Goal: Task Accomplishment & Management: Manage account settings

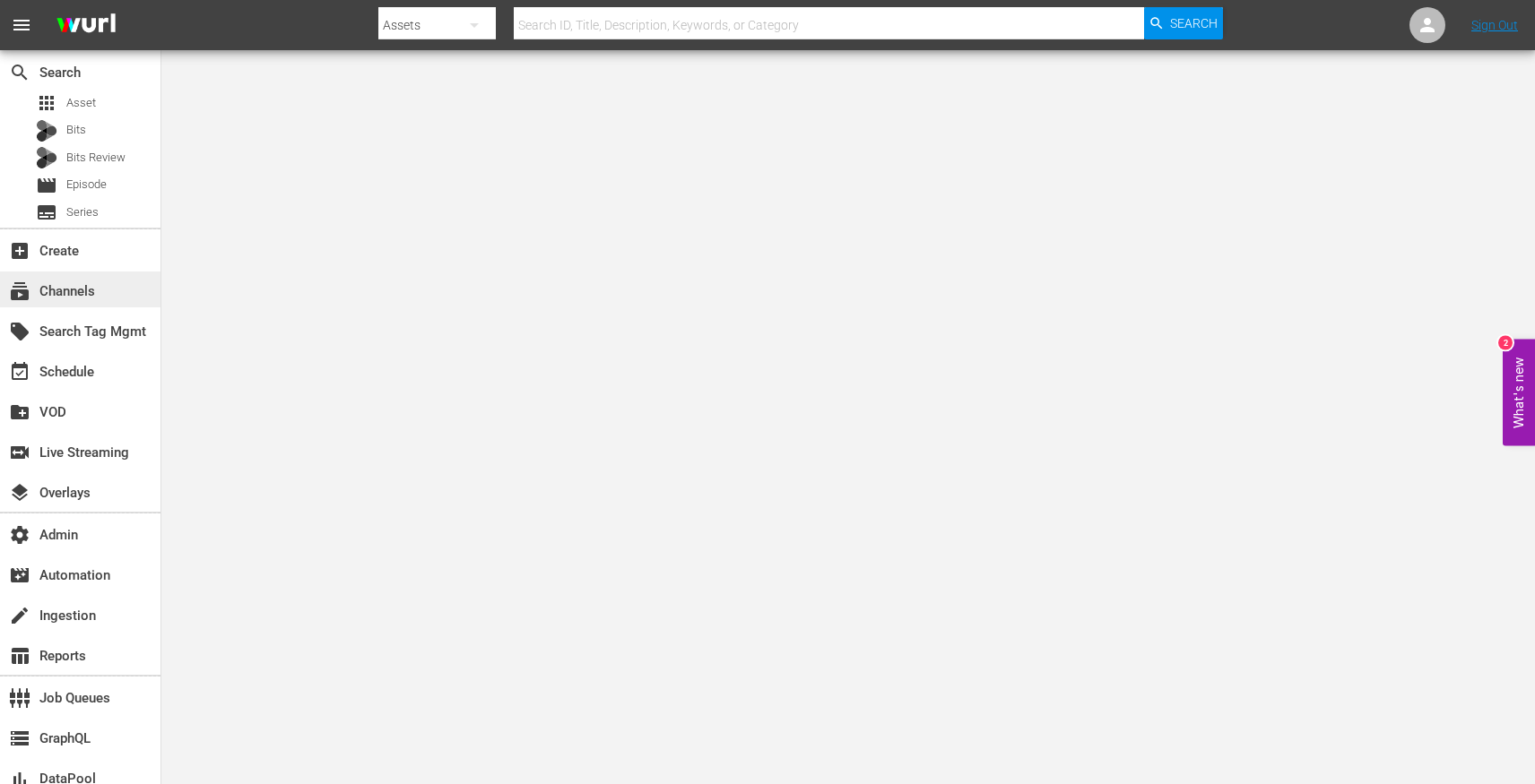
click at [99, 292] on div "subscriptions Channels" at bounding box center [50, 288] width 101 height 16
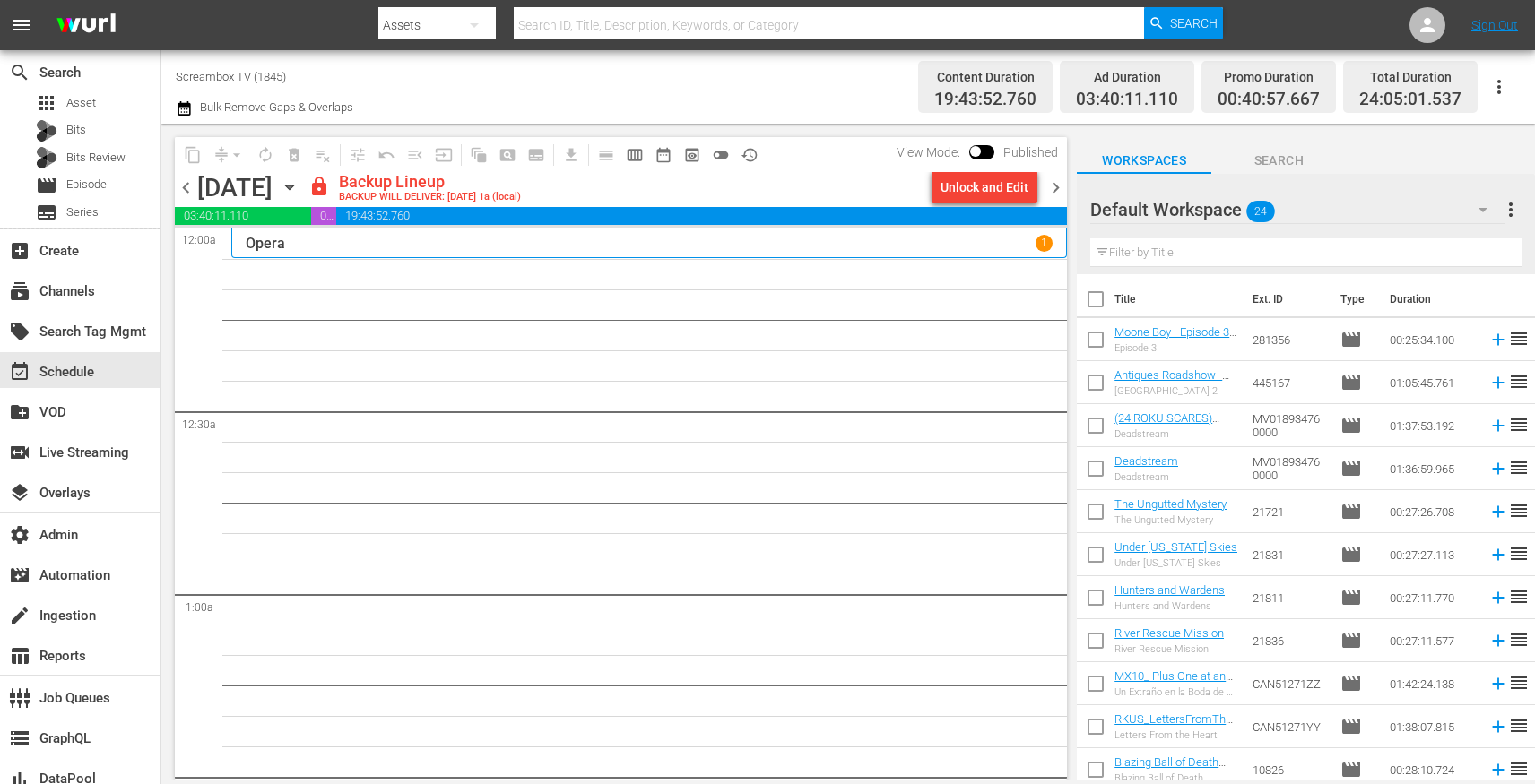
click at [979, 141] on div "View Mode: Published" at bounding box center [977, 152] width 179 height 30
click at [979, 160] on div "View Mode: Published" at bounding box center [977, 152] width 179 height 30
click at [980, 153] on input "checkbox" at bounding box center [975, 155] width 38 height 13
checkbox input "true"
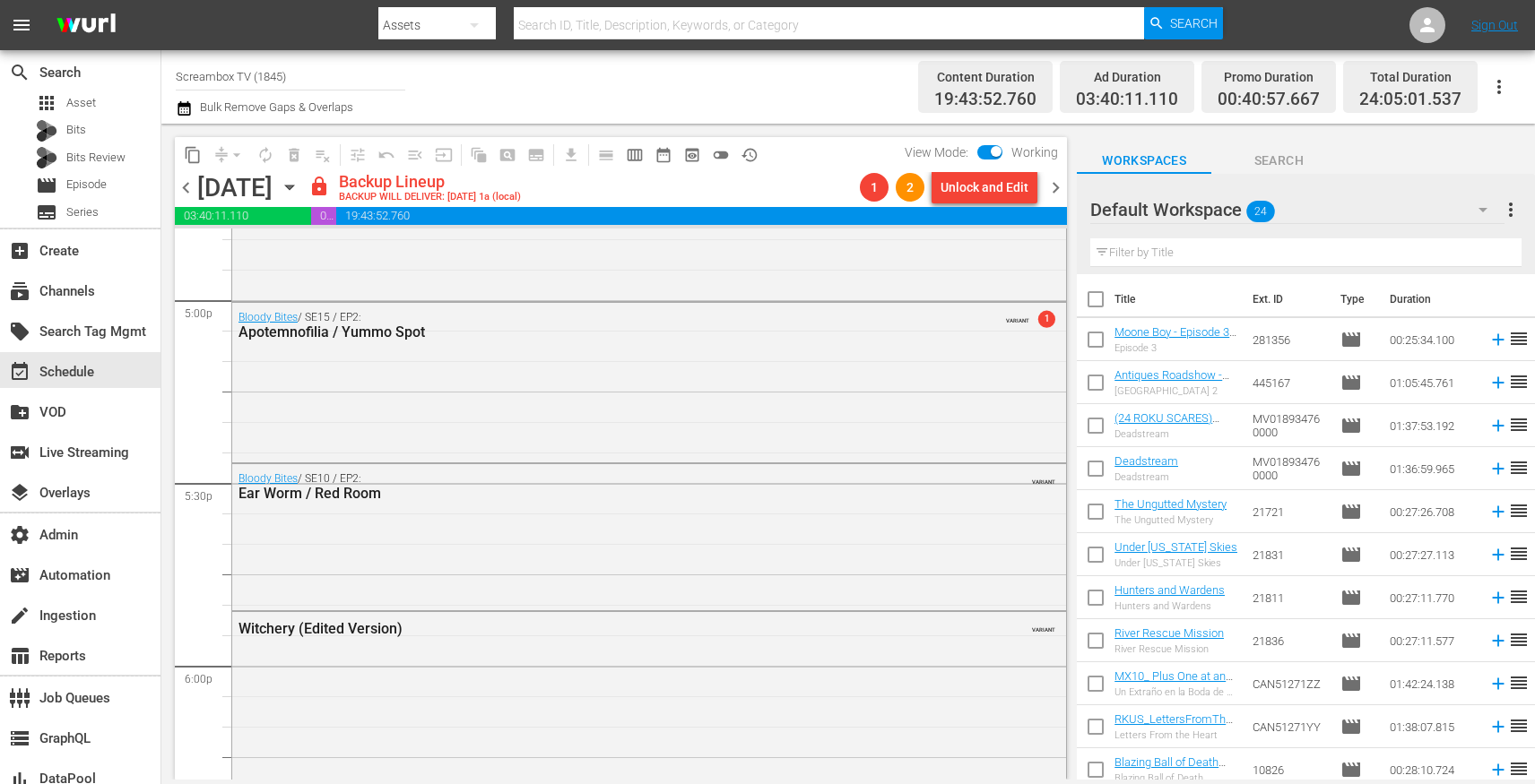
scroll to position [6156, 0]
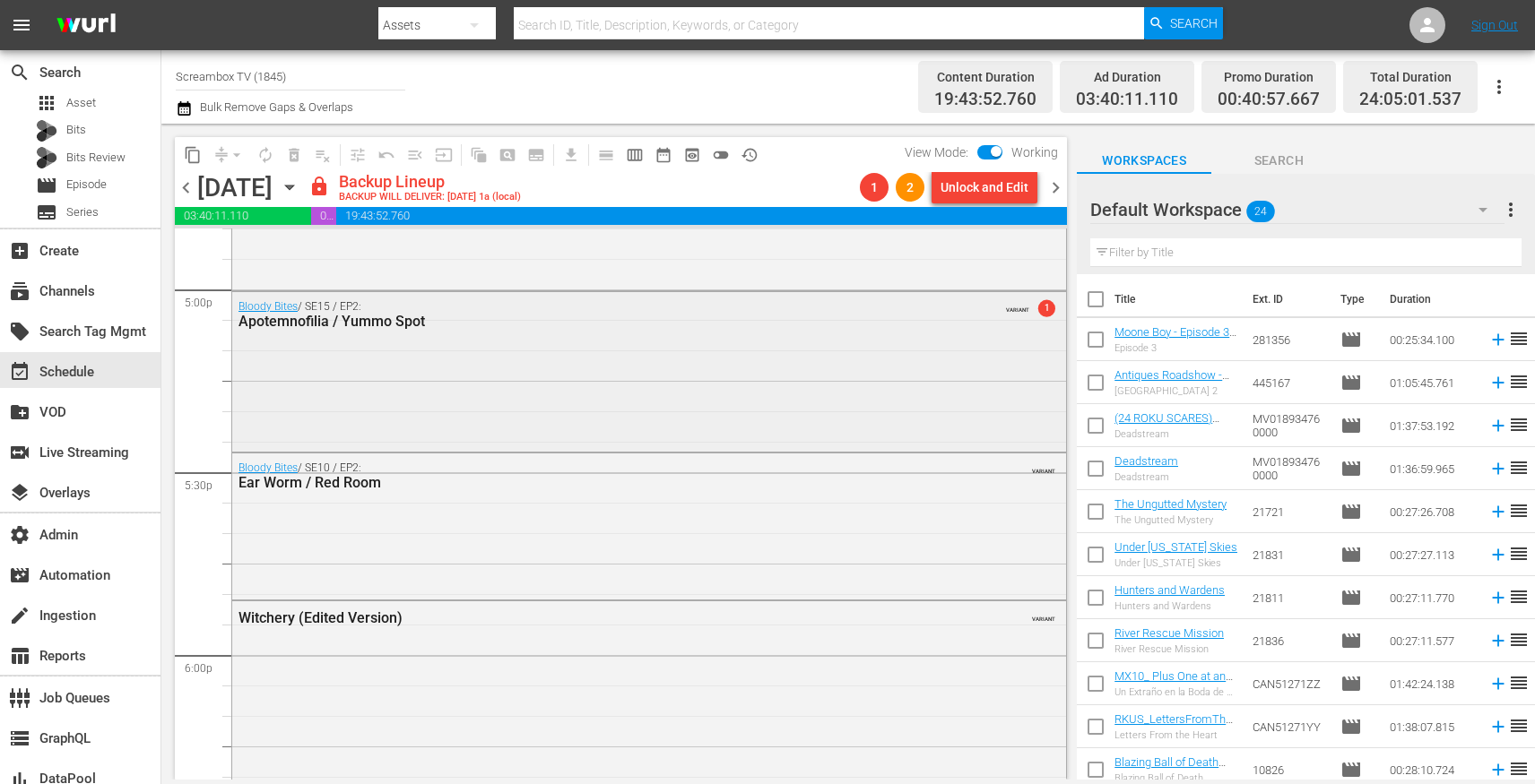
click at [630, 372] on div "Bloody Bites / SE15 / EP2: Apotemnofilia / Yummo Spot VARIANT 1" at bounding box center [649, 370] width 834 height 156
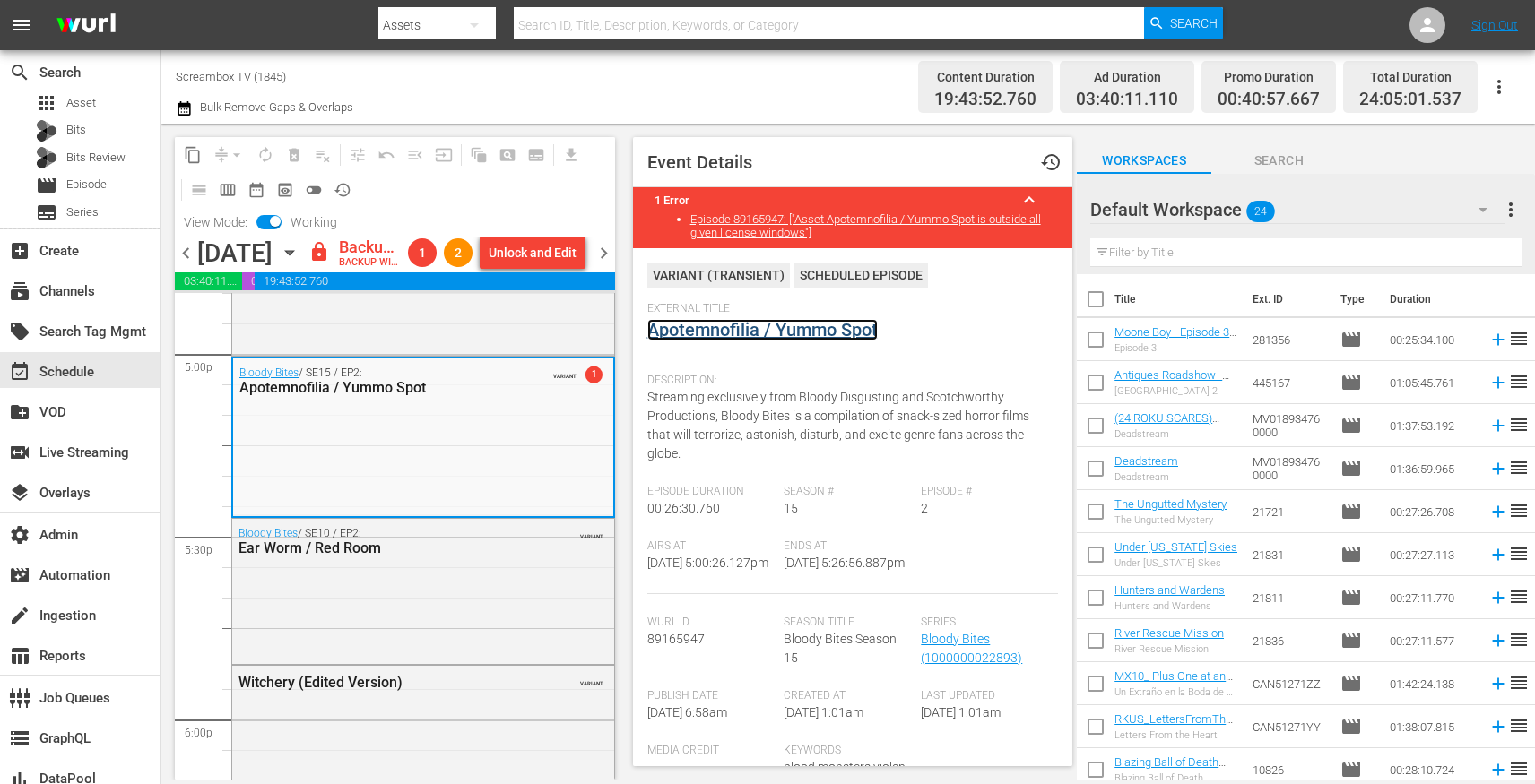
click at [863, 322] on link "Apotemnofilia / Yummo Spot" at bounding box center [763, 329] width 231 height 21
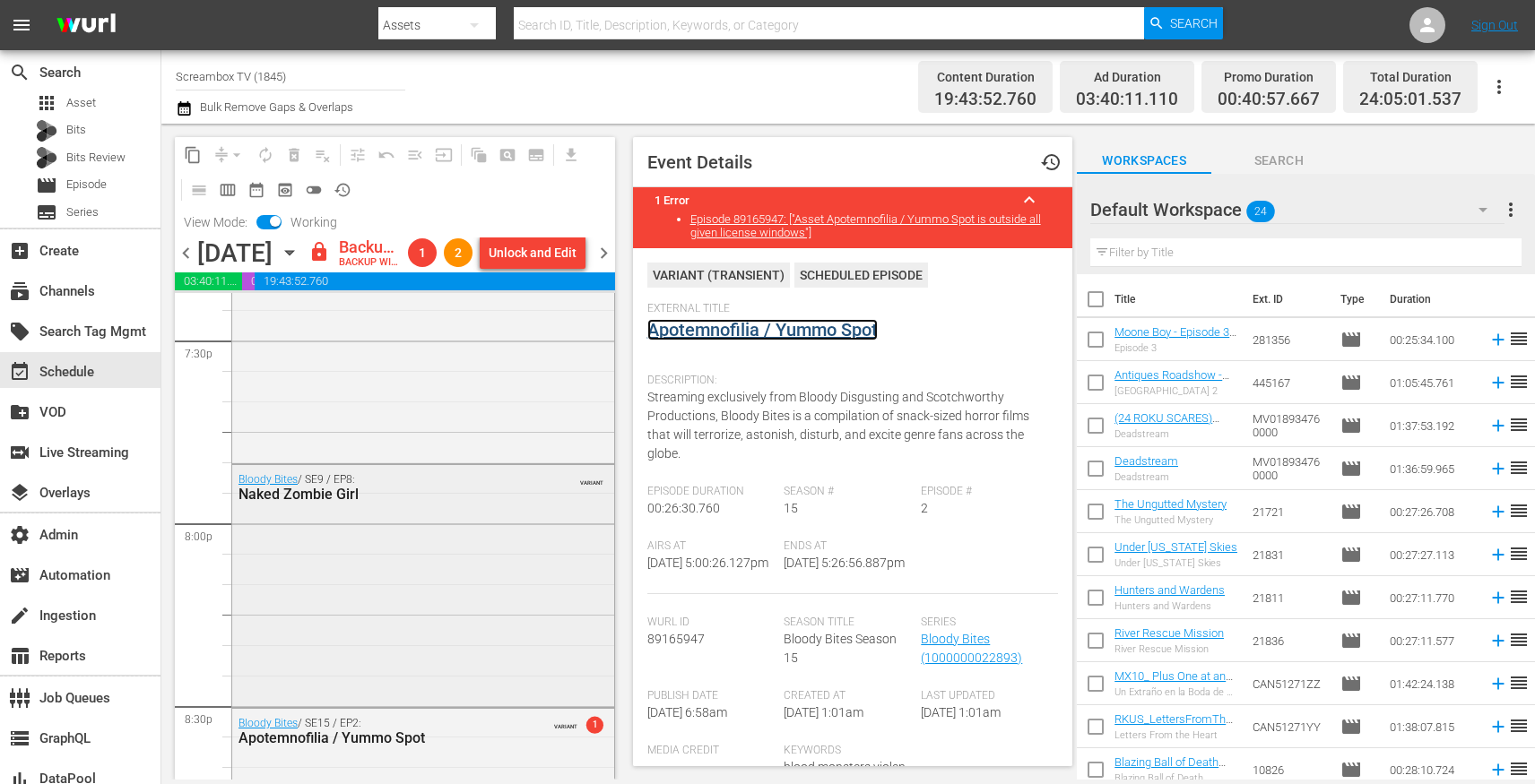
scroll to position [7082, 0]
click at [509, 505] on div "Naked Zombie Girl" at bounding box center [379, 496] width 283 height 17
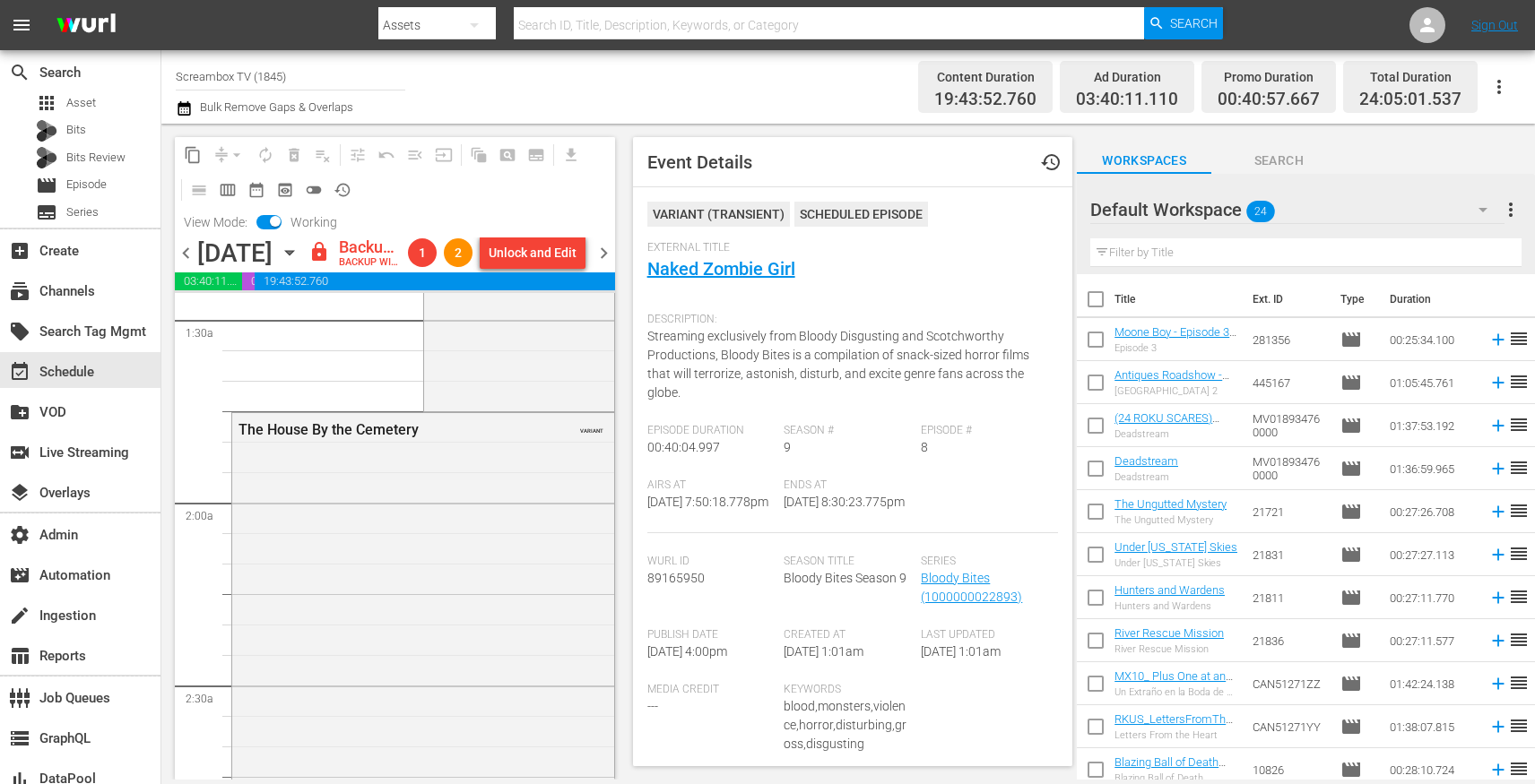
scroll to position [0, 0]
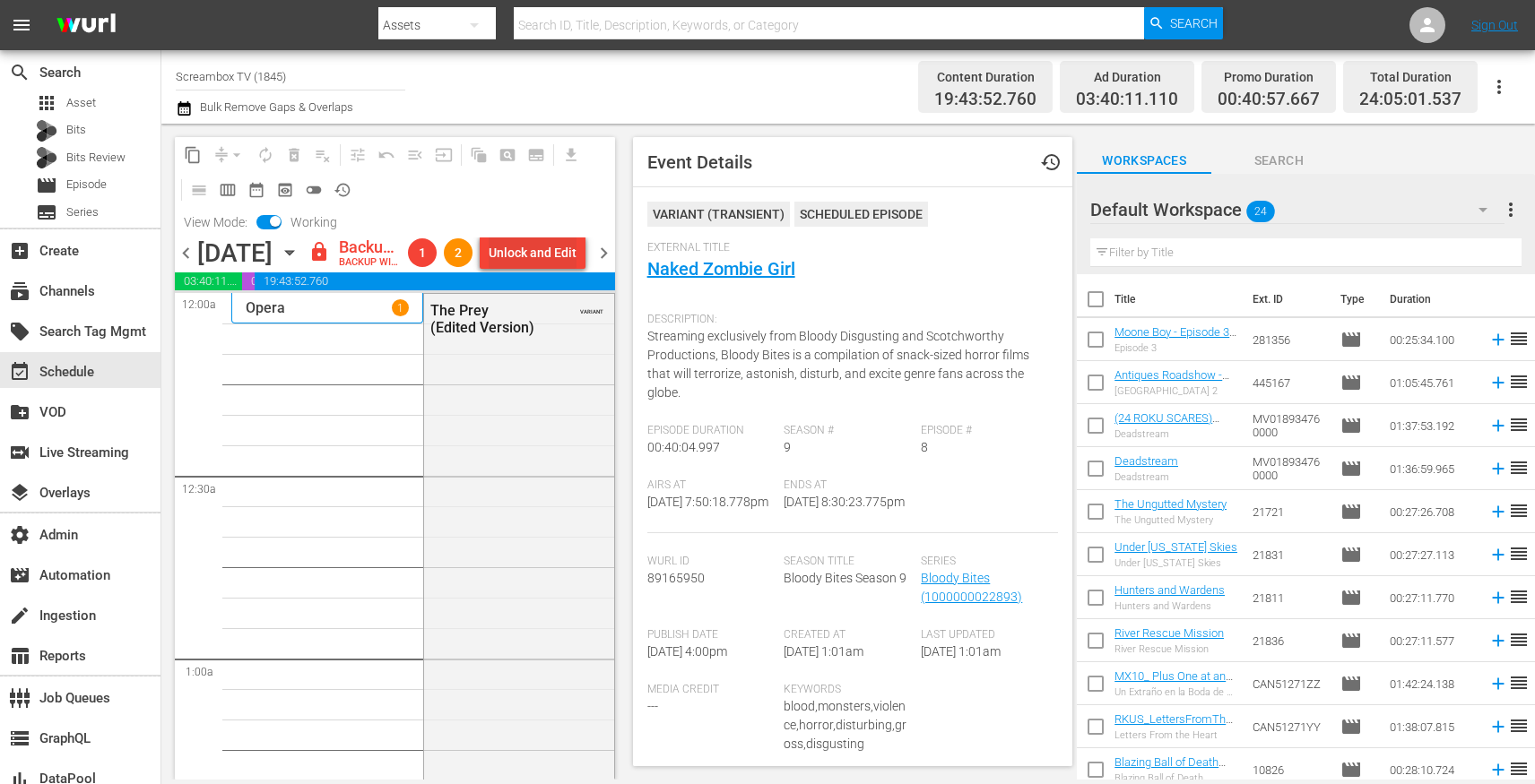
click at [536, 249] on div "Unlock and Edit" at bounding box center [532, 253] width 88 height 32
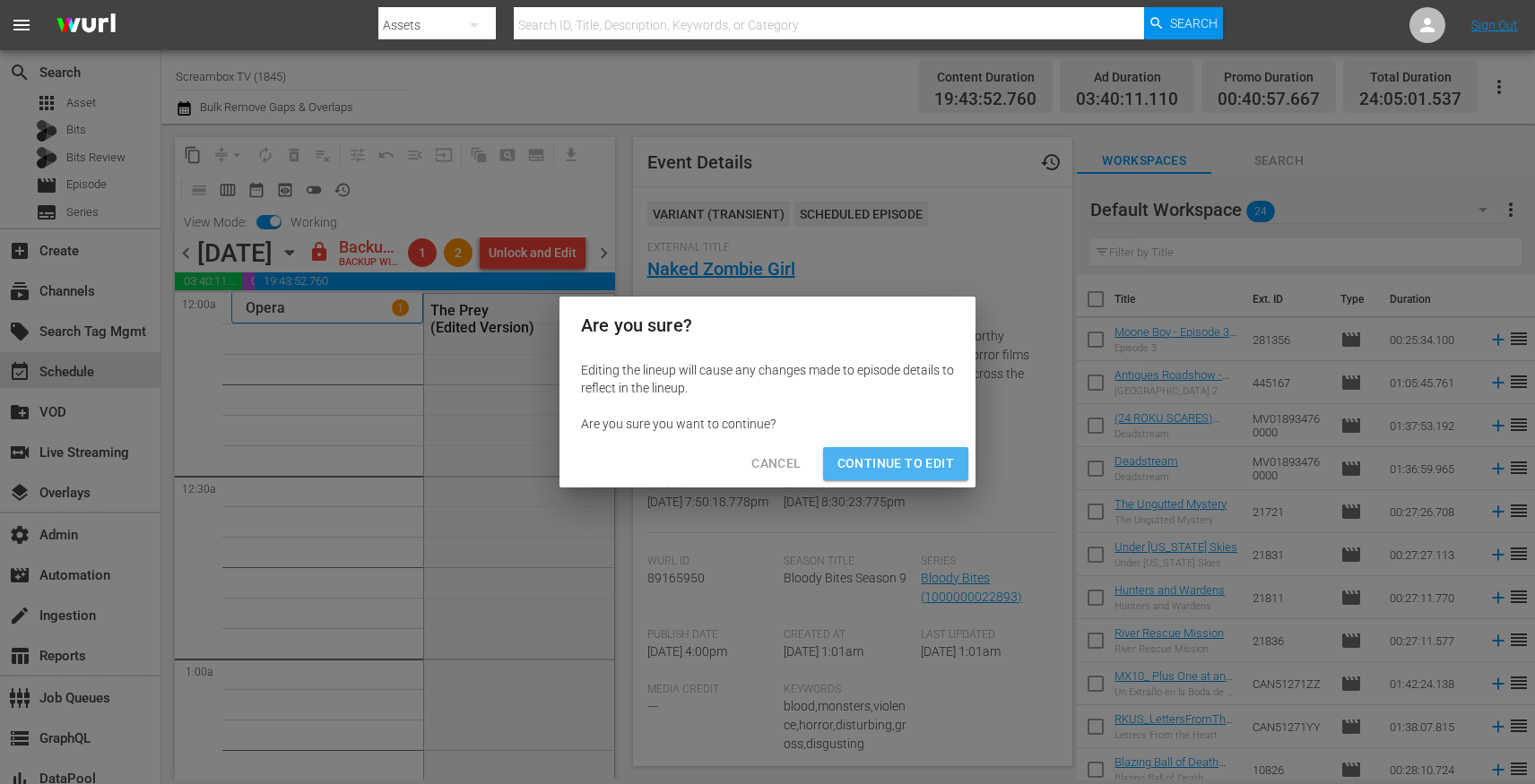
click at [903, 470] on span "Continue to Edit" at bounding box center [896, 464] width 116 height 22
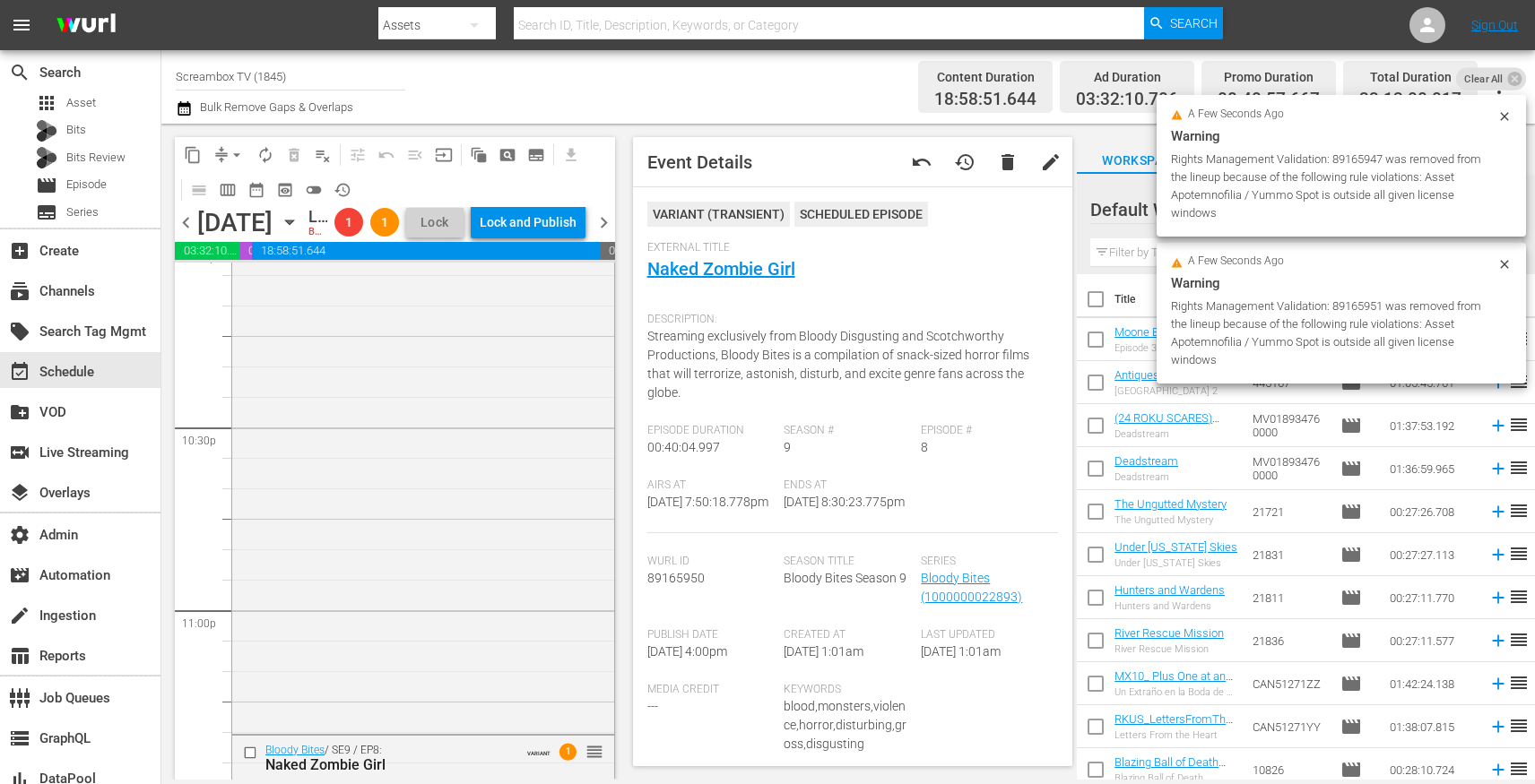
scroll to position [8348, 0]
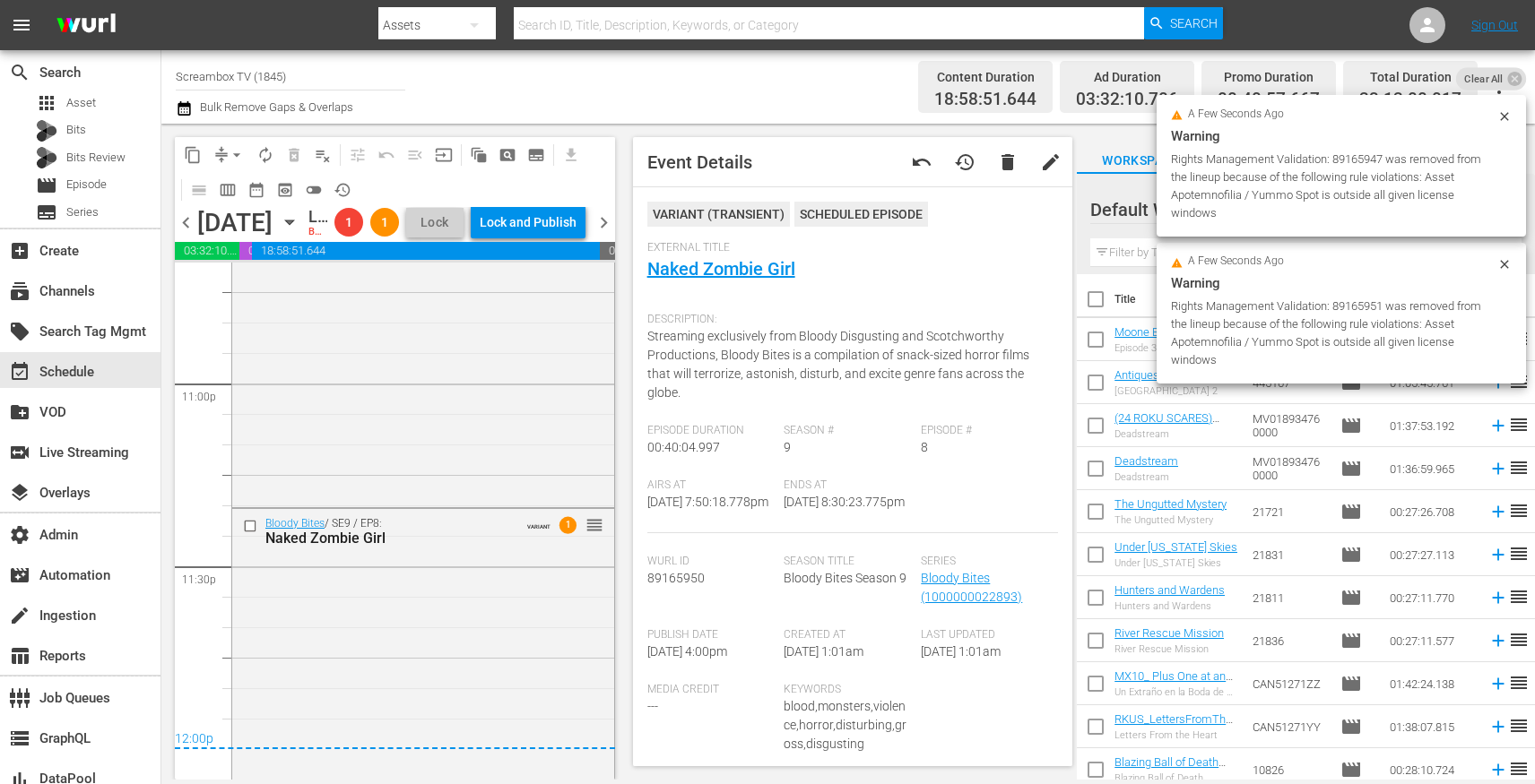
click at [1352, 303] on div "Rights Management Validation: 89165951 was removed from the lineup because of t…" at bounding box center [1331, 334] width 322 height 72
copy div "89165951"
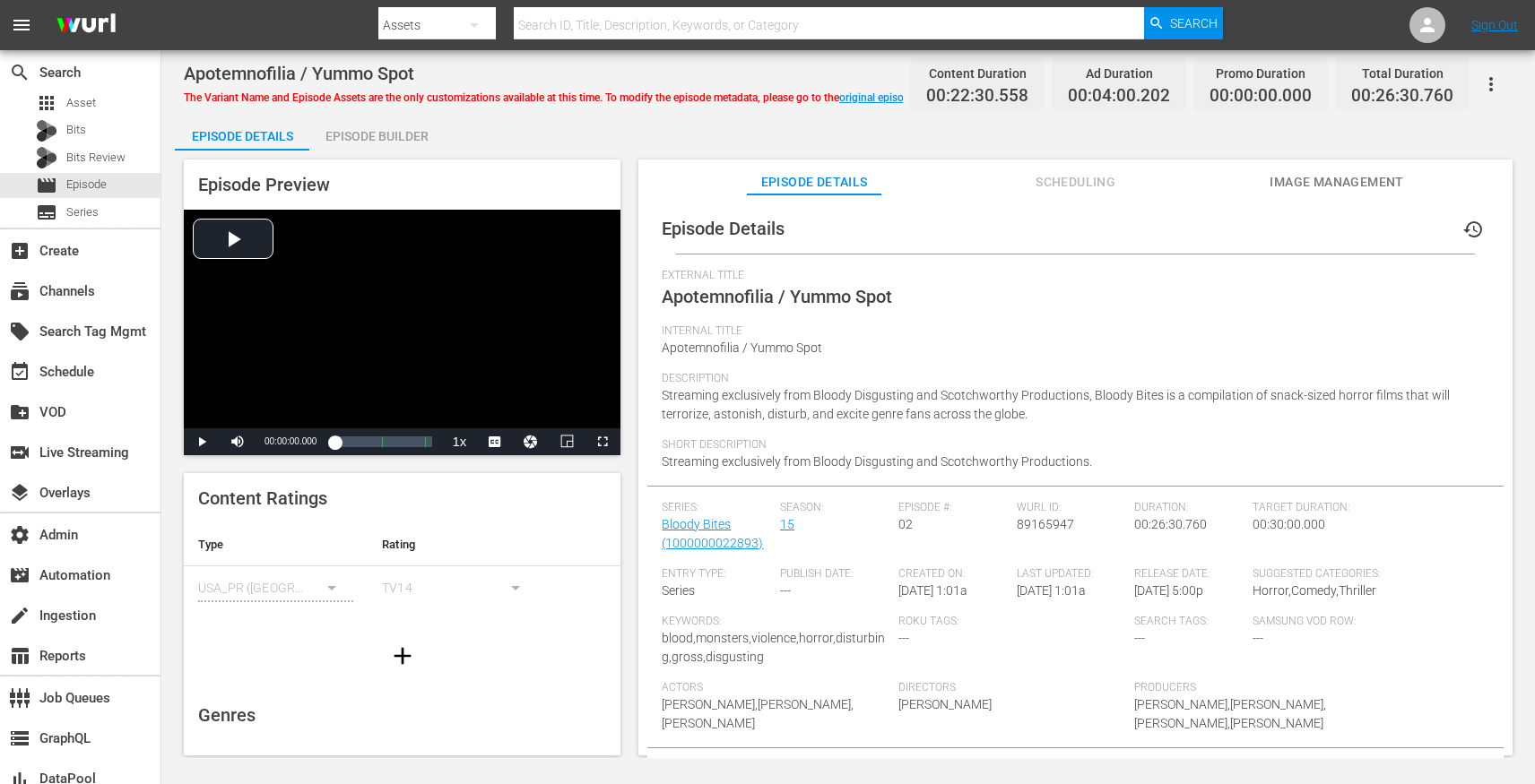
click at [709, 294] on span "Apotemnofilia / Yummo Spot" at bounding box center [777, 296] width 231 height 21
drag, startPoint x: 709, startPoint y: 294, endPoint x: 894, endPoint y: 296, distance: 185.0
click at [894, 296] on div "External Title Apotemnofilia / Yummo Spot" at bounding box center [1075, 297] width 827 height 55
copy span "Apotemnofilia / Yummo Spot"
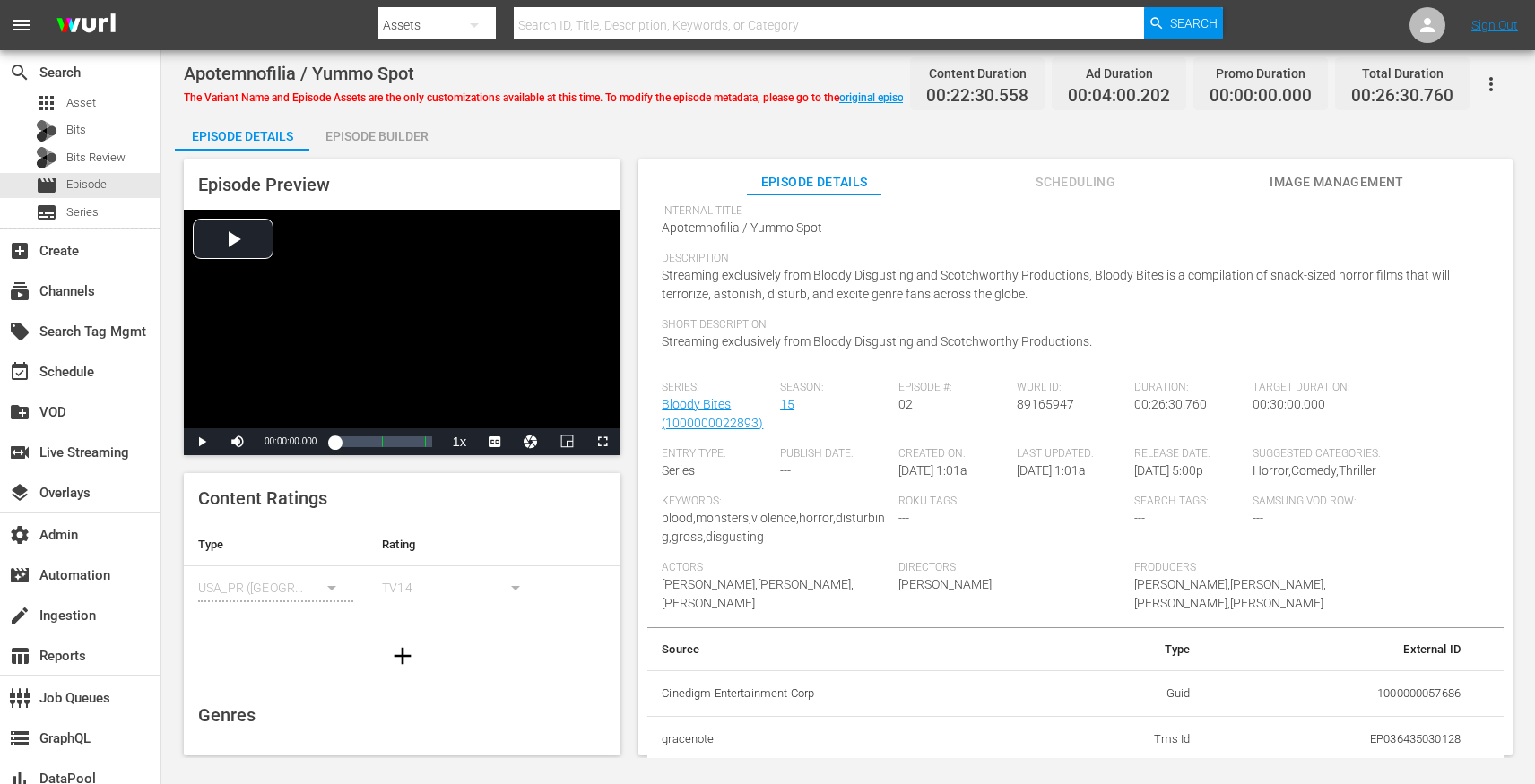
click at [1059, 164] on button "Scheduling" at bounding box center [1076, 177] width 135 height 36
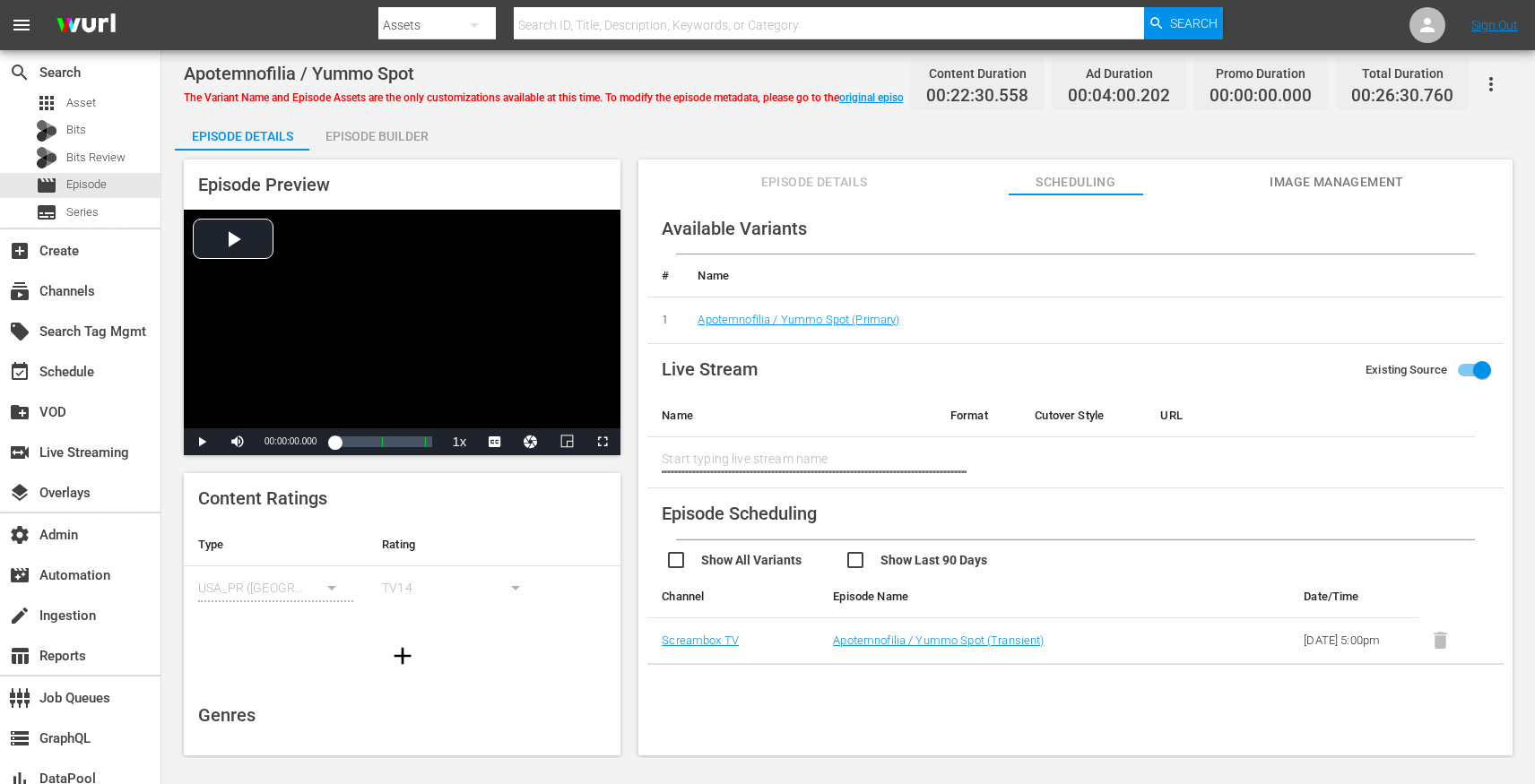
click at [831, 178] on span "Episode Details" at bounding box center [814, 183] width 135 height 22
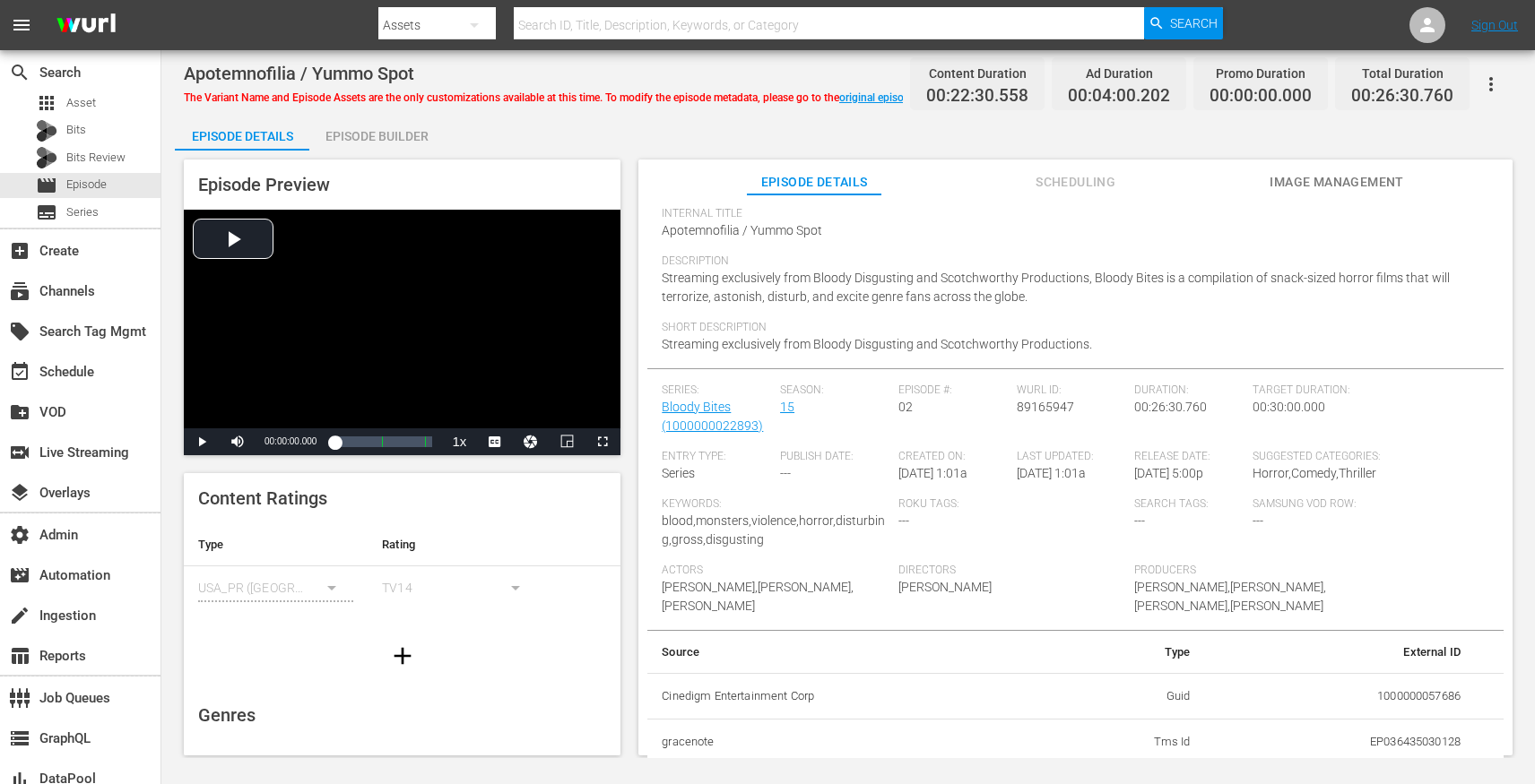
scroll to position [120, 0]
click at [334, 129] on div "Episode Builder" at bounding box center [376, 136] width 135 height 43
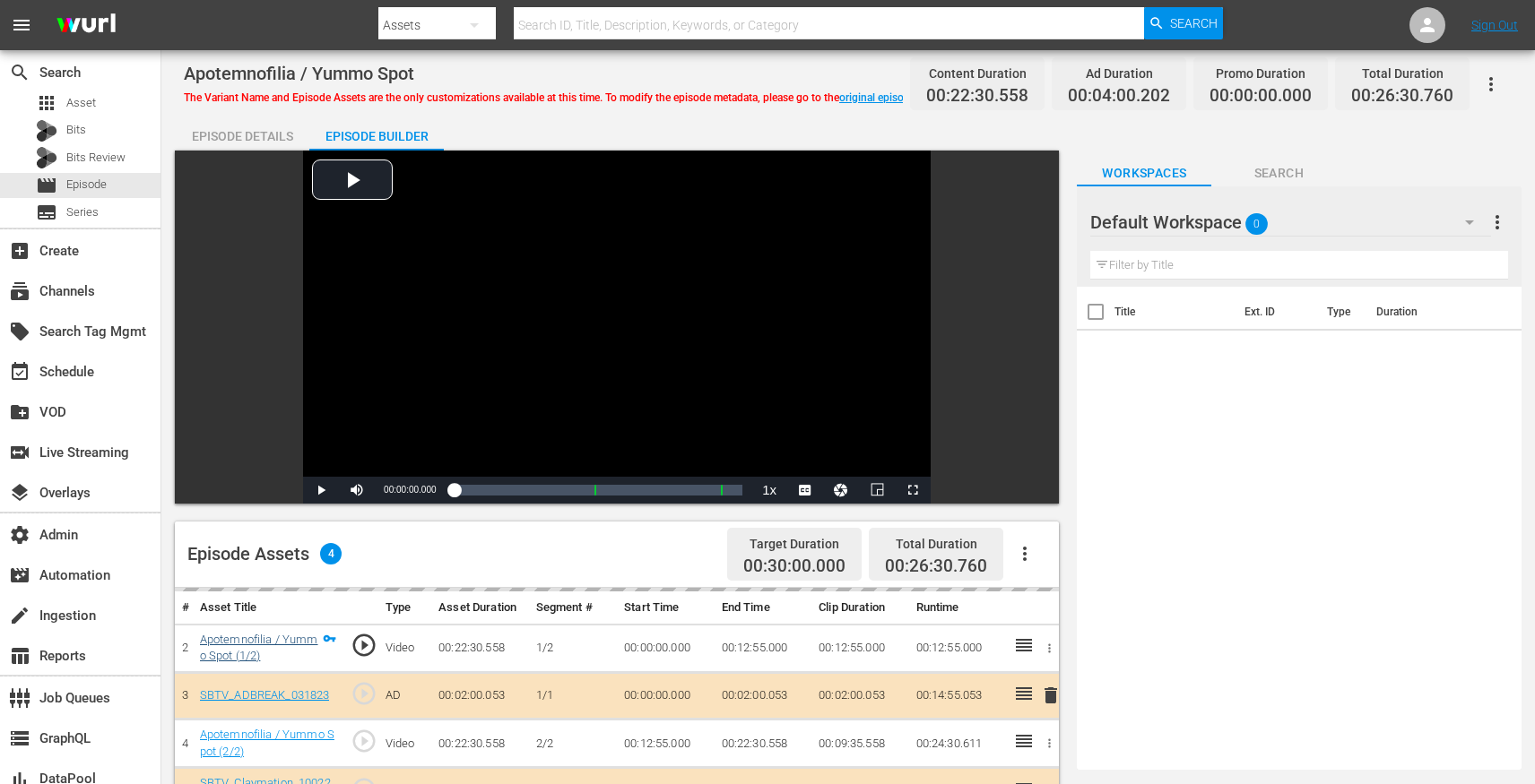
scroll to position [17, 0]
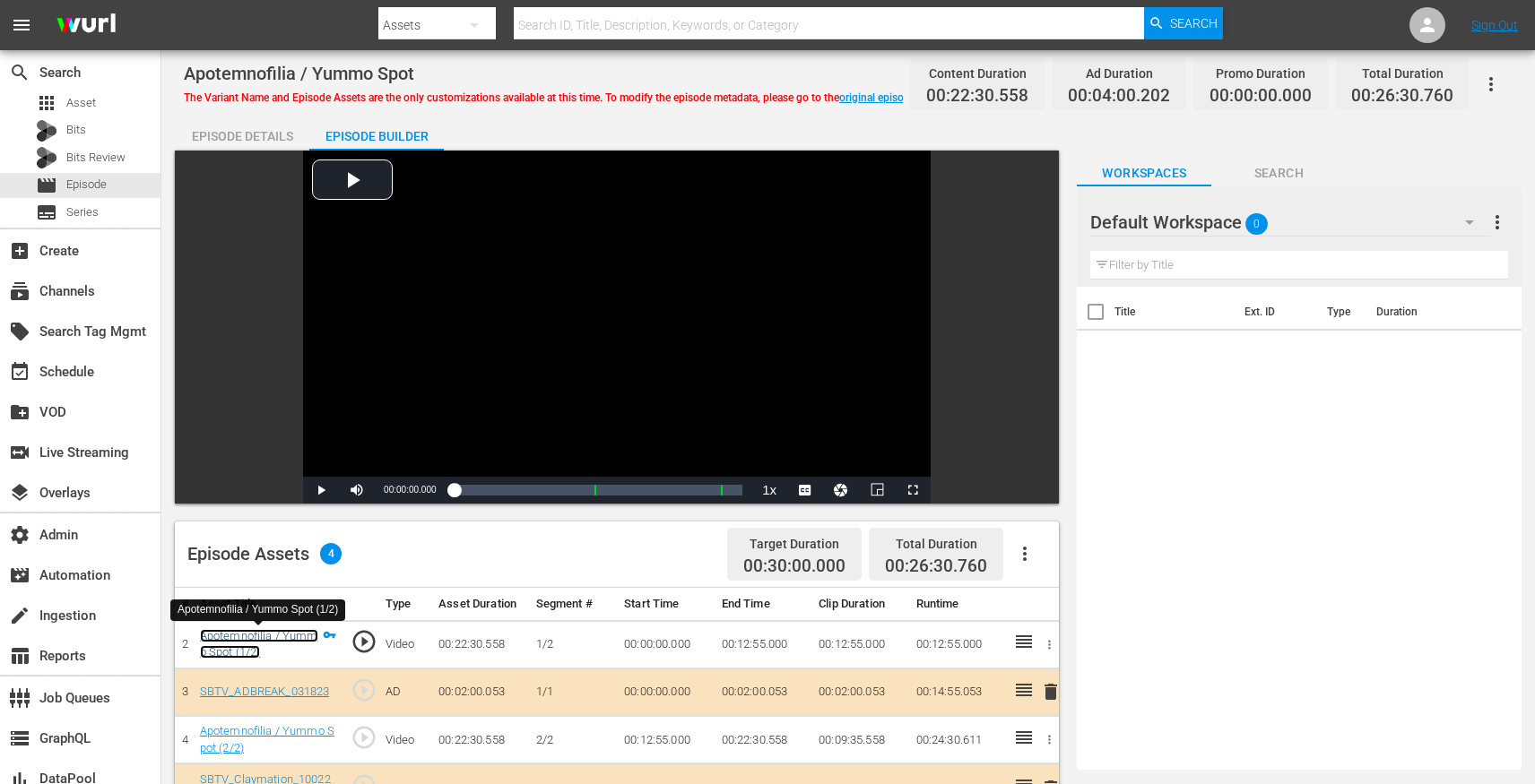
click at [236, 650] on link "Apotemnofilia / Yummo Spot (1/2)" at bounding box center [259, 644] width 118 height 30
click at [311, 134] on div "Episode Builder" at bounding box center [376, 136] width 135 height 43
click at [287, 137] on div "Episode Details" at bounding box center [242, 136] width 135 height 43
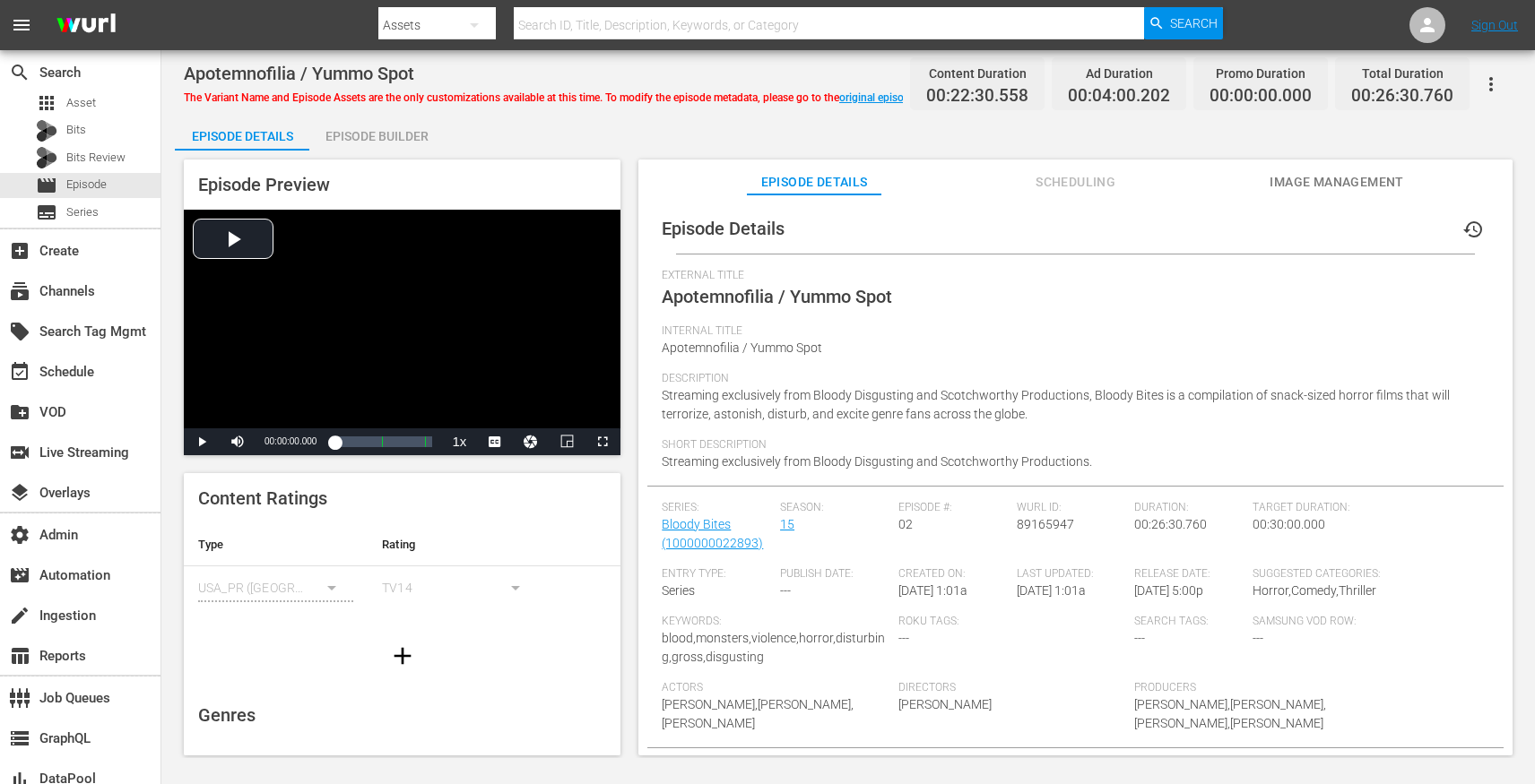
click at [1070, 191] on span "Scheduling" at bounding box center [1076, 183] width 135 height 22
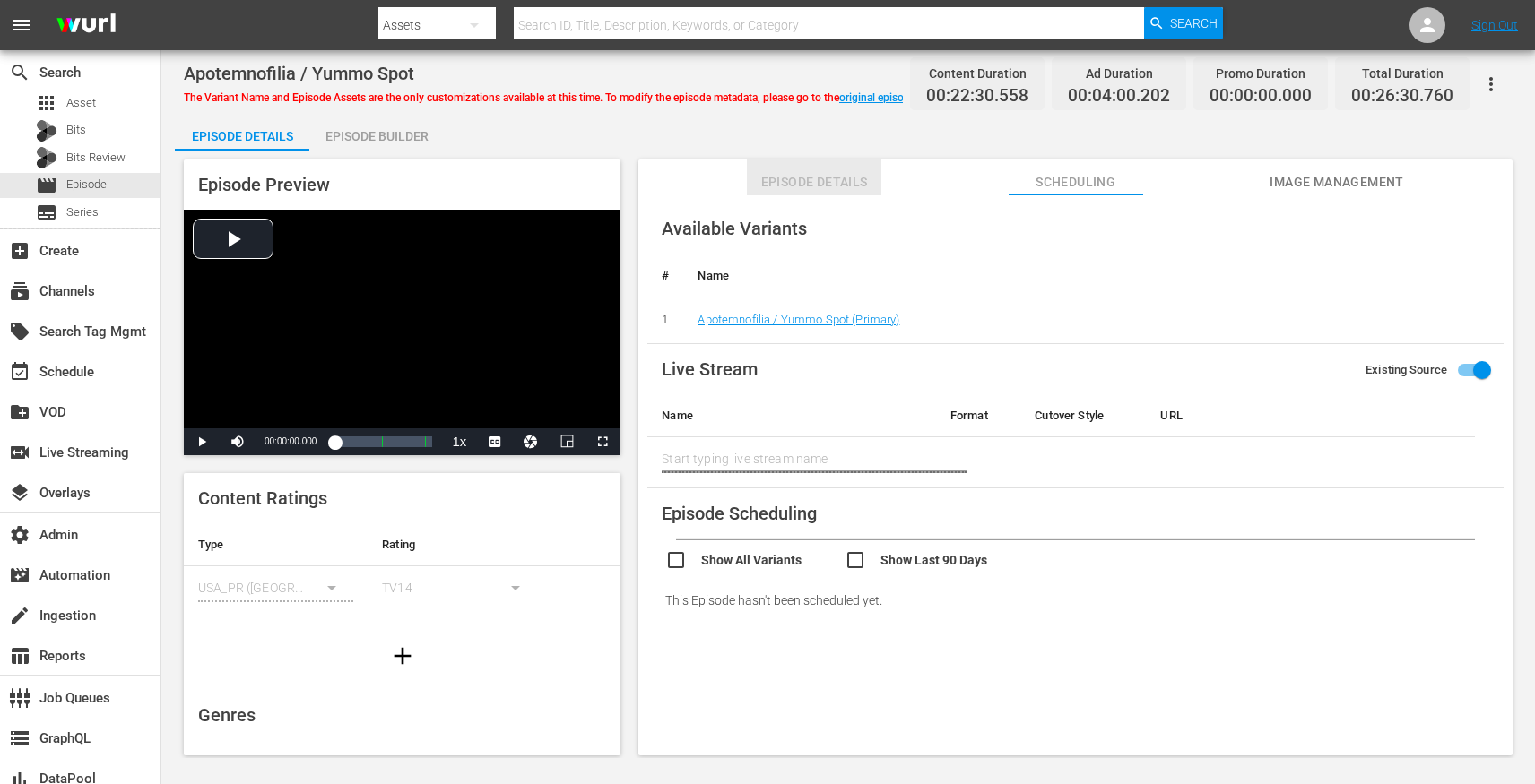
click at [827, 166] on button "Episode Details" at bounding box center [814, 177] width 135 height 36
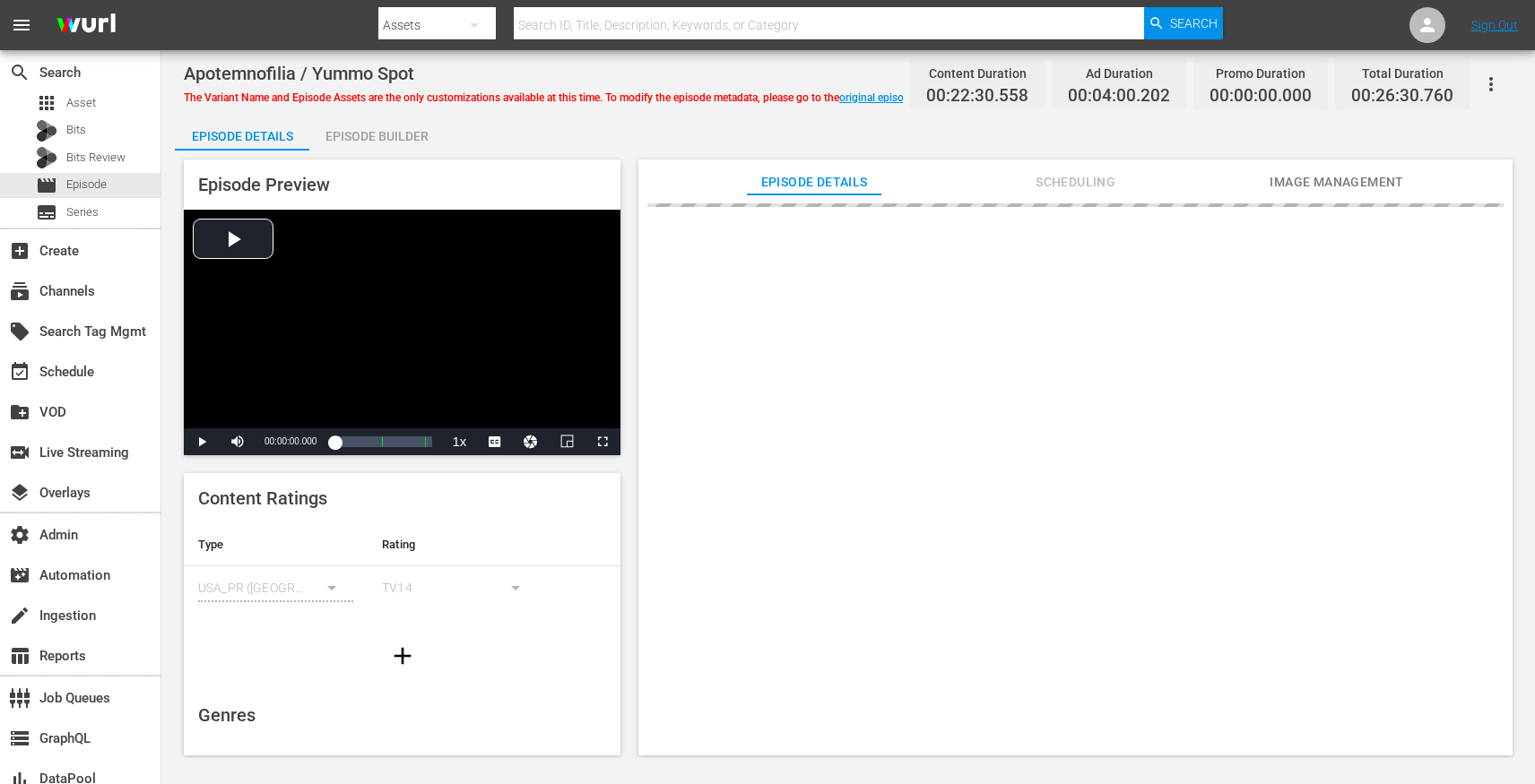
click at [1056, 183] on span "Scheduling" at bounding box center [1076, 183] width 135 height 22
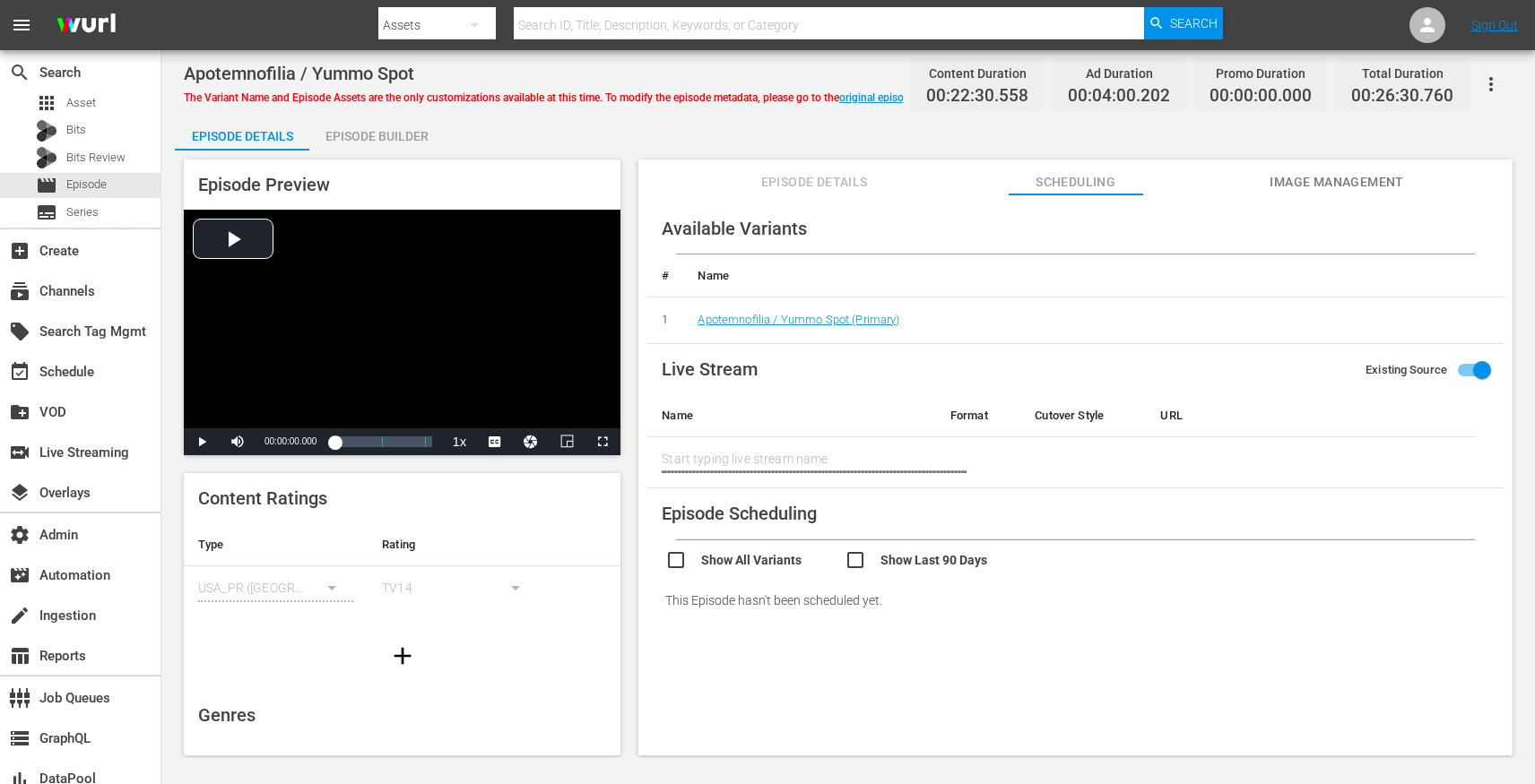
click at [835, 331] on td "Apotemnofilia / Yummo Spot (Primary)" at bounding box center [1092, 321] width 820 height 47
click at [845, 324] on link "Apotemnofilia / Yummo Spot (Primary)" at bounding box center [798, 319] width 202 height 14
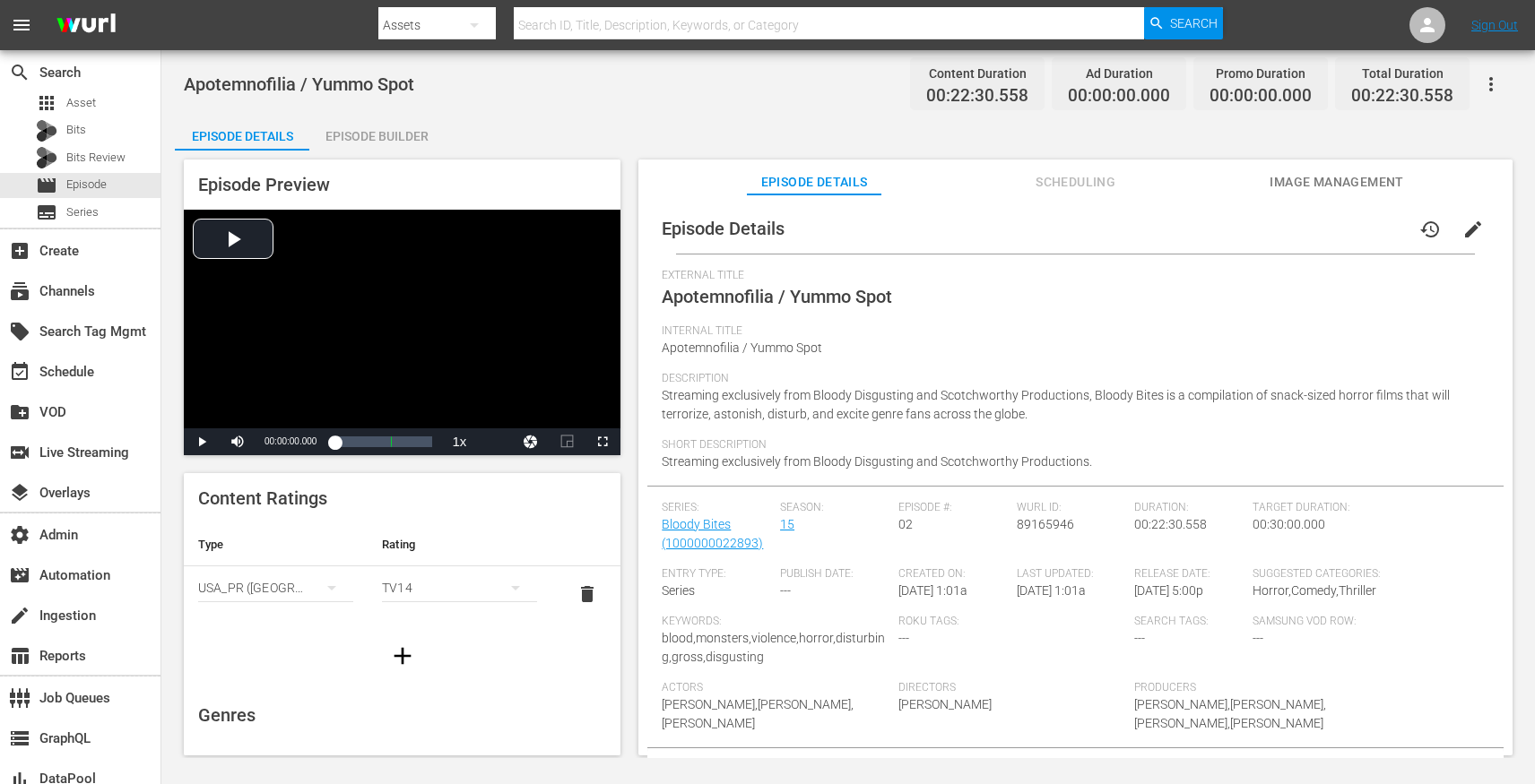
click at [1495, 84] on icon "button" at bounding box center [1490, 84] width 21 height 21
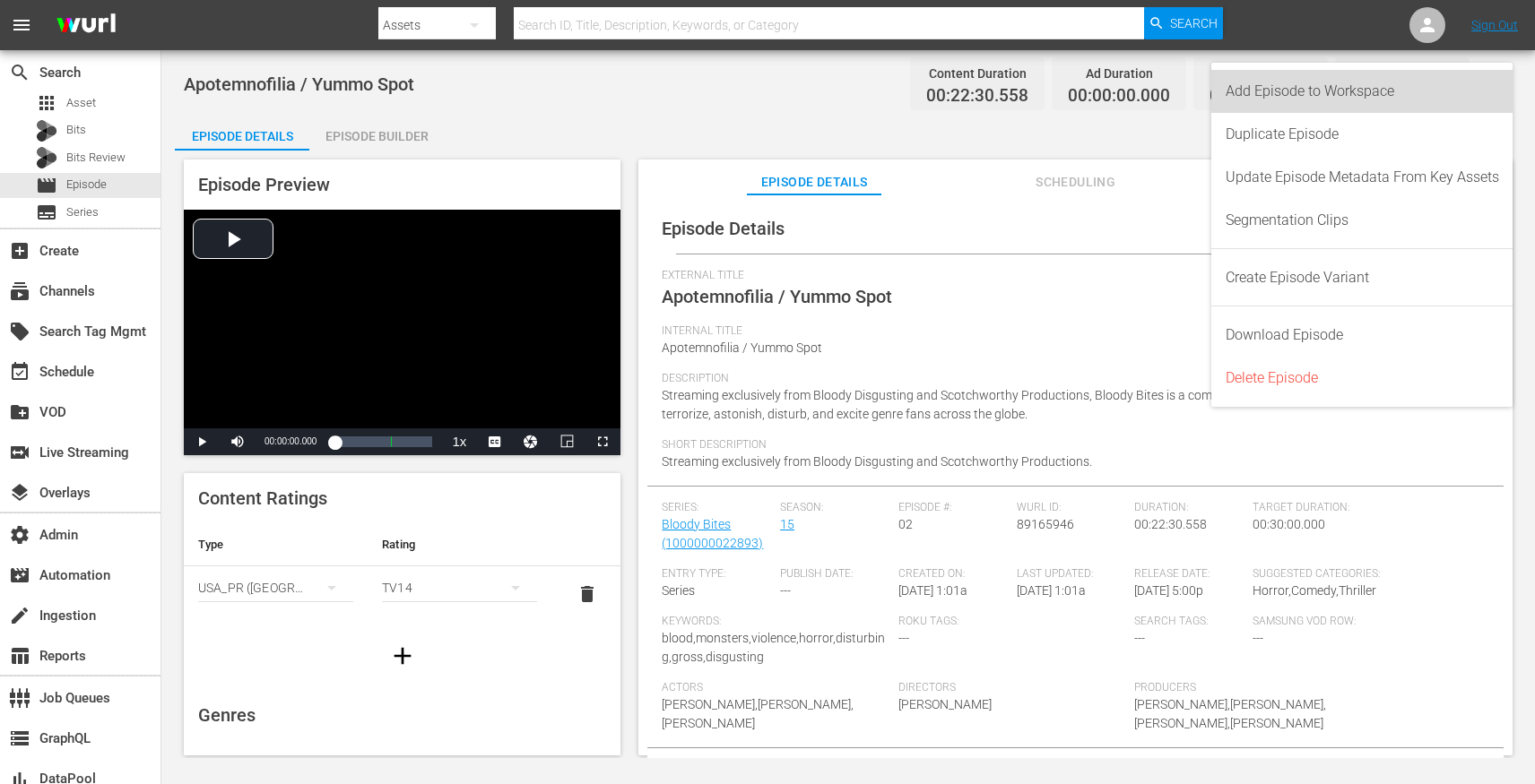
click at [1312, 89] on div "Add Episode to Workspace" at bounding box center [1362, 91] width 273 height 43
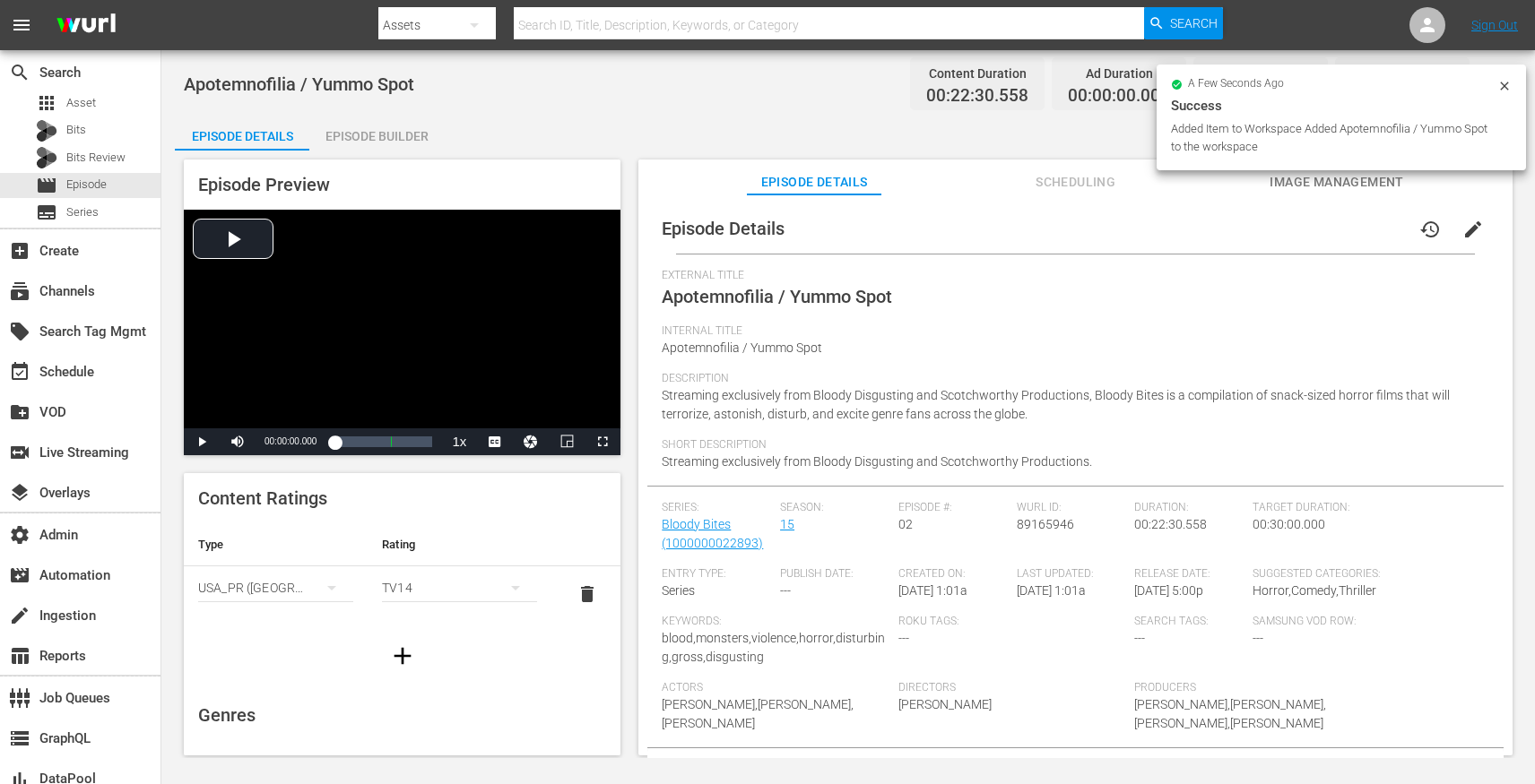
click at [373, 139] on div "Episode Builder" at bounding box center [376, 136] width 135 height 43
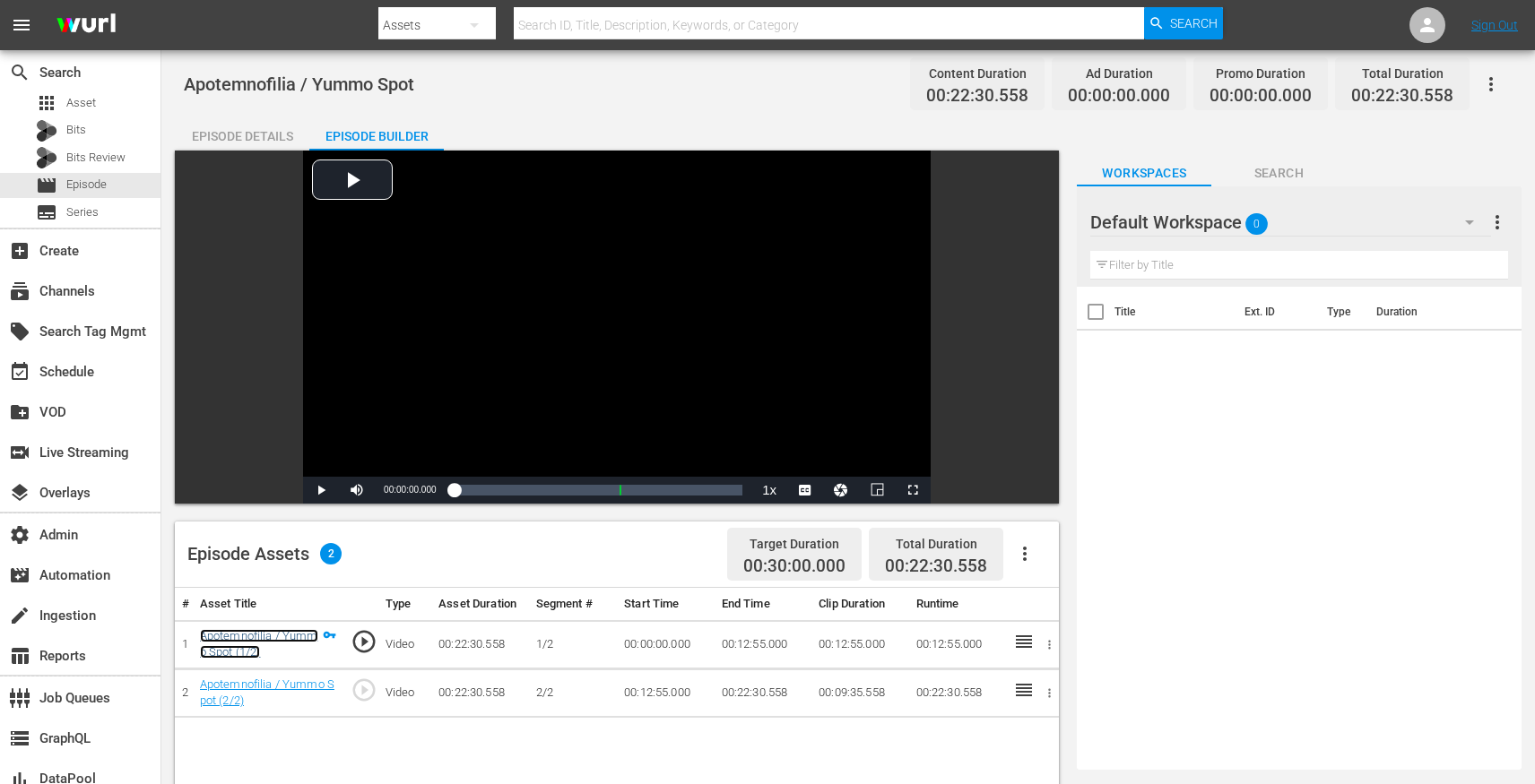
click at [268, 635] on link "Apotemnofilia / Yummo Spot (1/2)" at bounding box center [259, 644] width 118 height 30
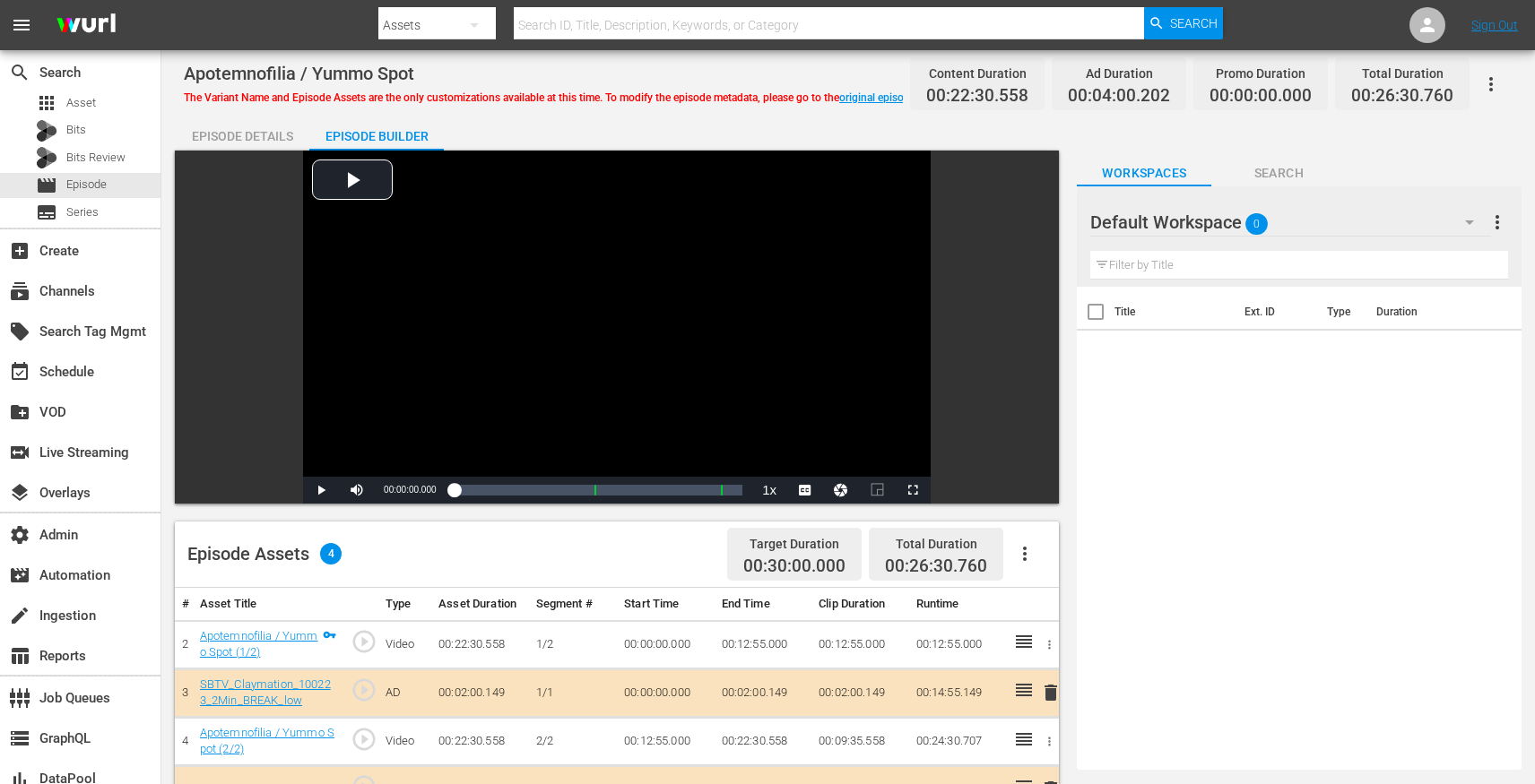
click at [256, 135] on div "Episode Details" at bounding box center [242, 136] width 135 height 43
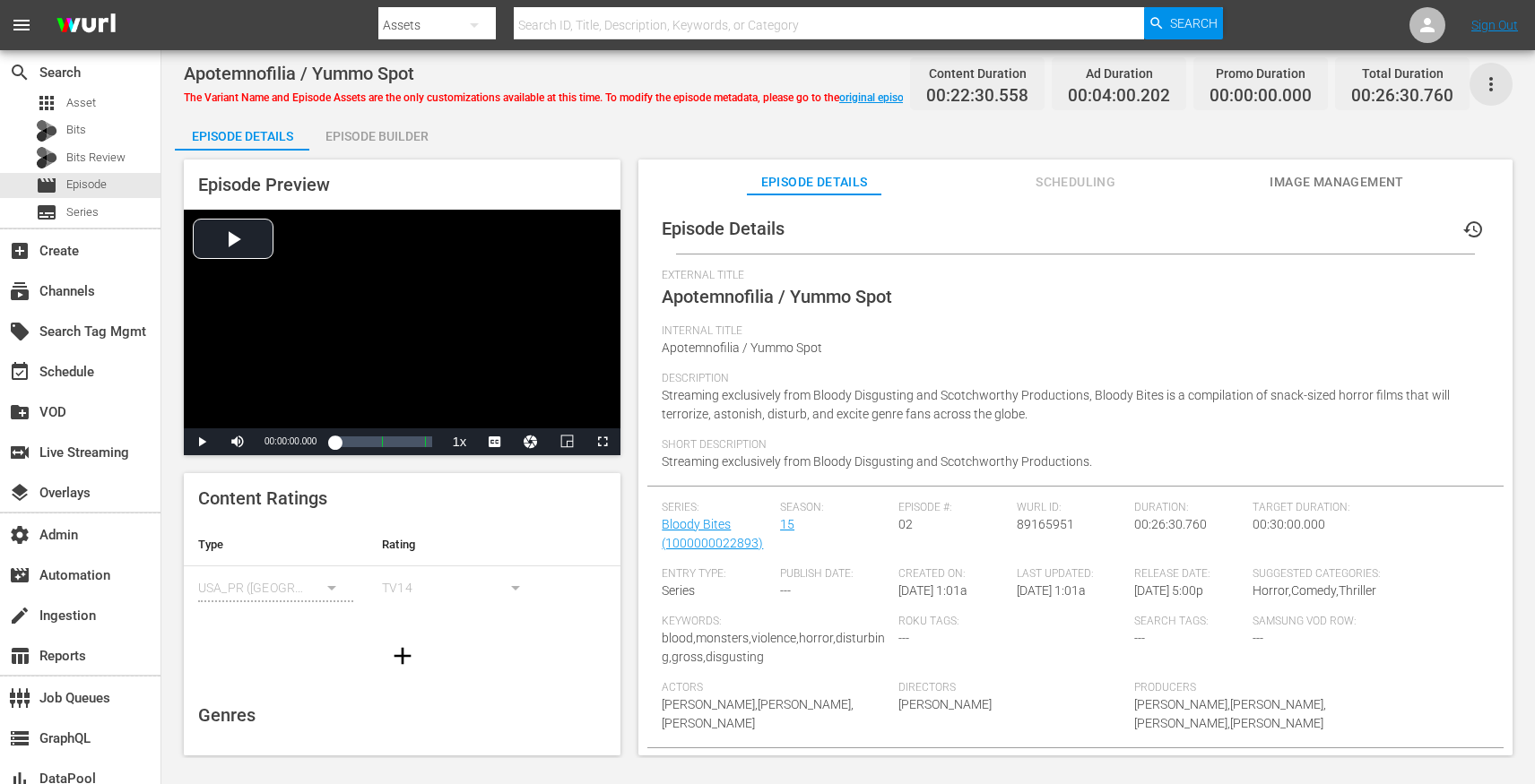
click at [1484, 89] on icon "button" at bounding box center [1490, 84] width 21 height 21
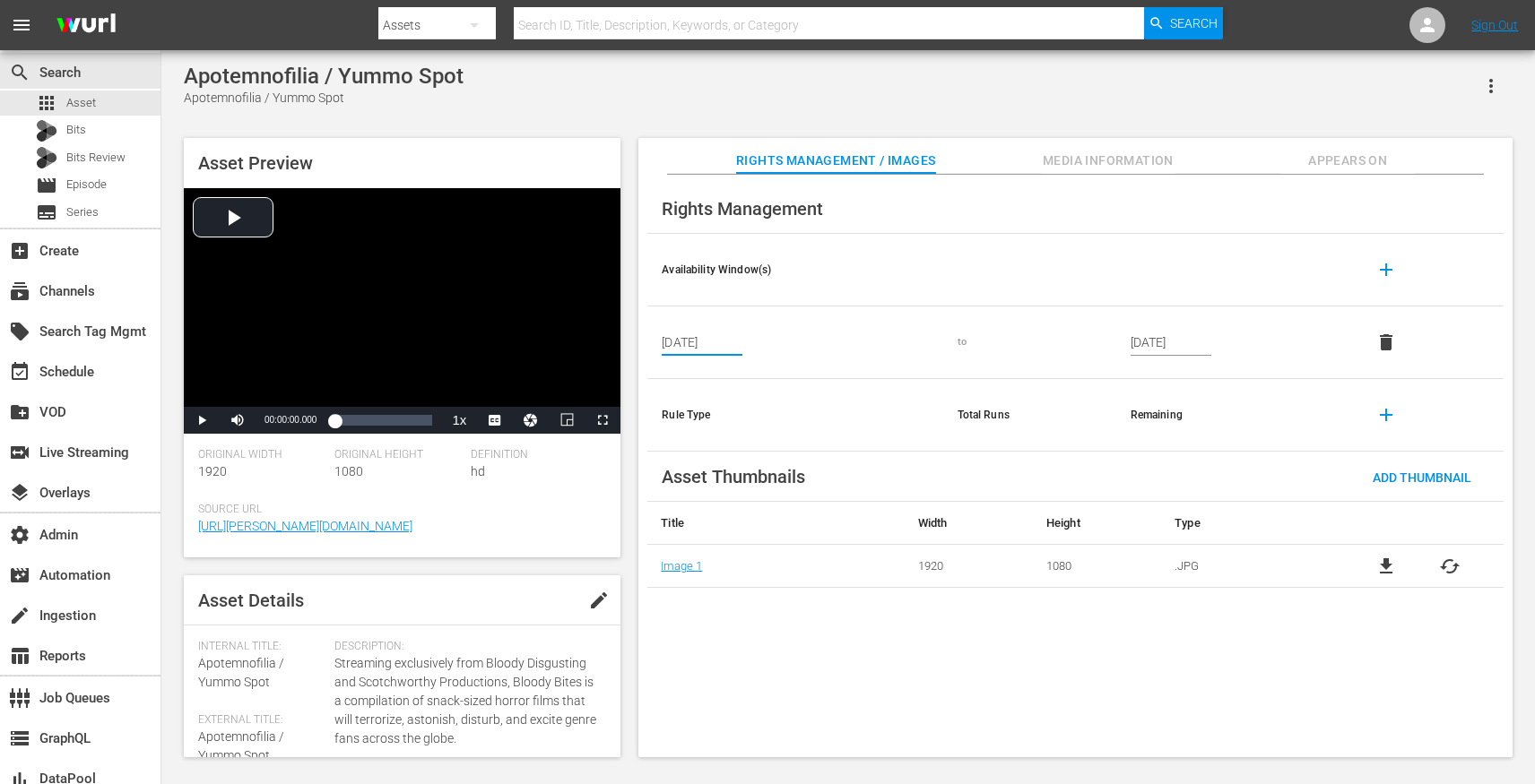
click at [711, 336] on input "[DATE]" at bounding box center [701, 342] width 80 height 27
click at [851, 695] on div "Rights Management Availability Window(s) add Sep 19, 2025 to Sep 17, 2035 delet…" at bounding box center [1075, 466] width 874 height 584
click at [702, 343] on input "[DATE]" at bounding box center [701, 342] width 80 height 27
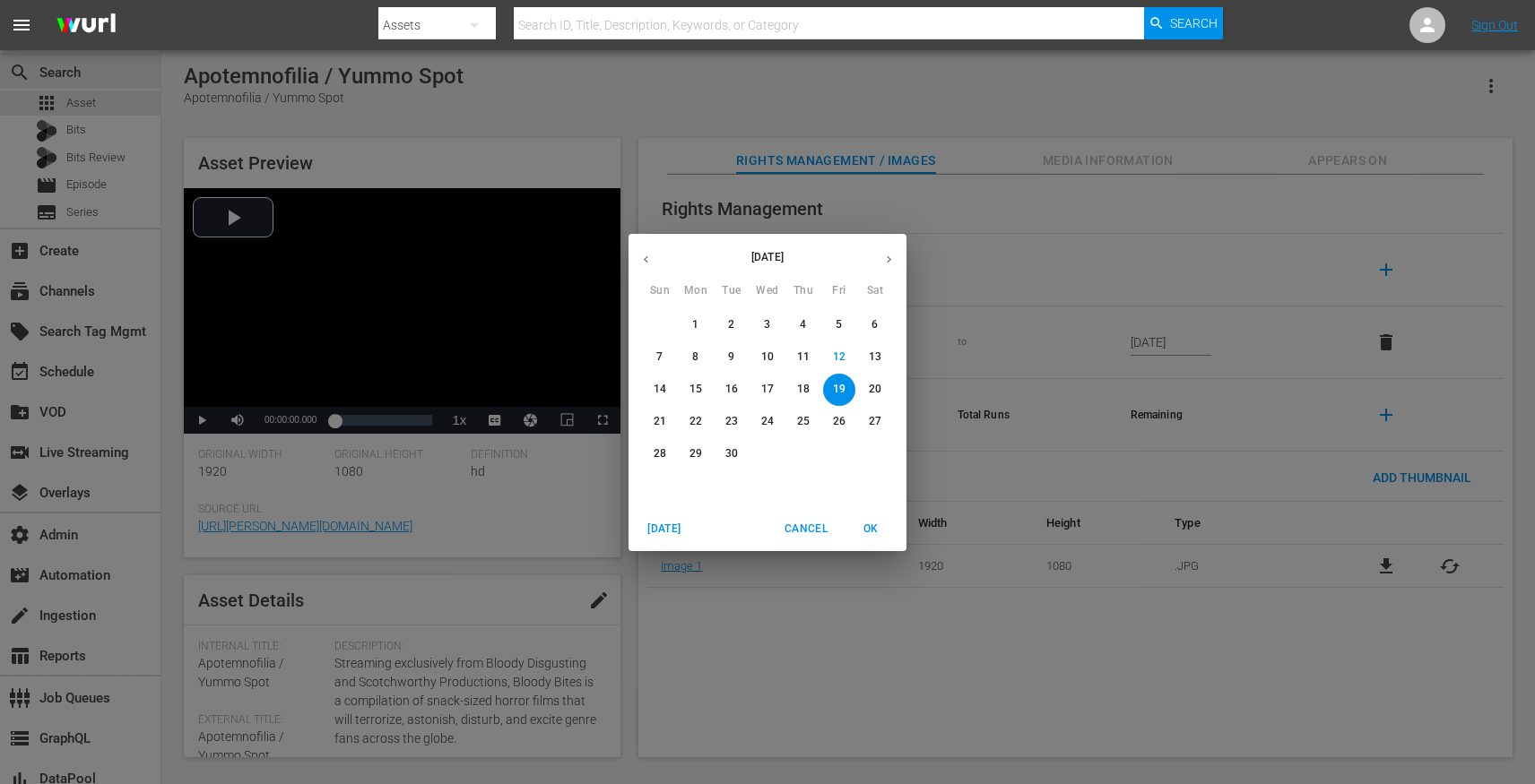
click at [809, 387] on p "18" at bounding box center [803, 389] width 13 height 16
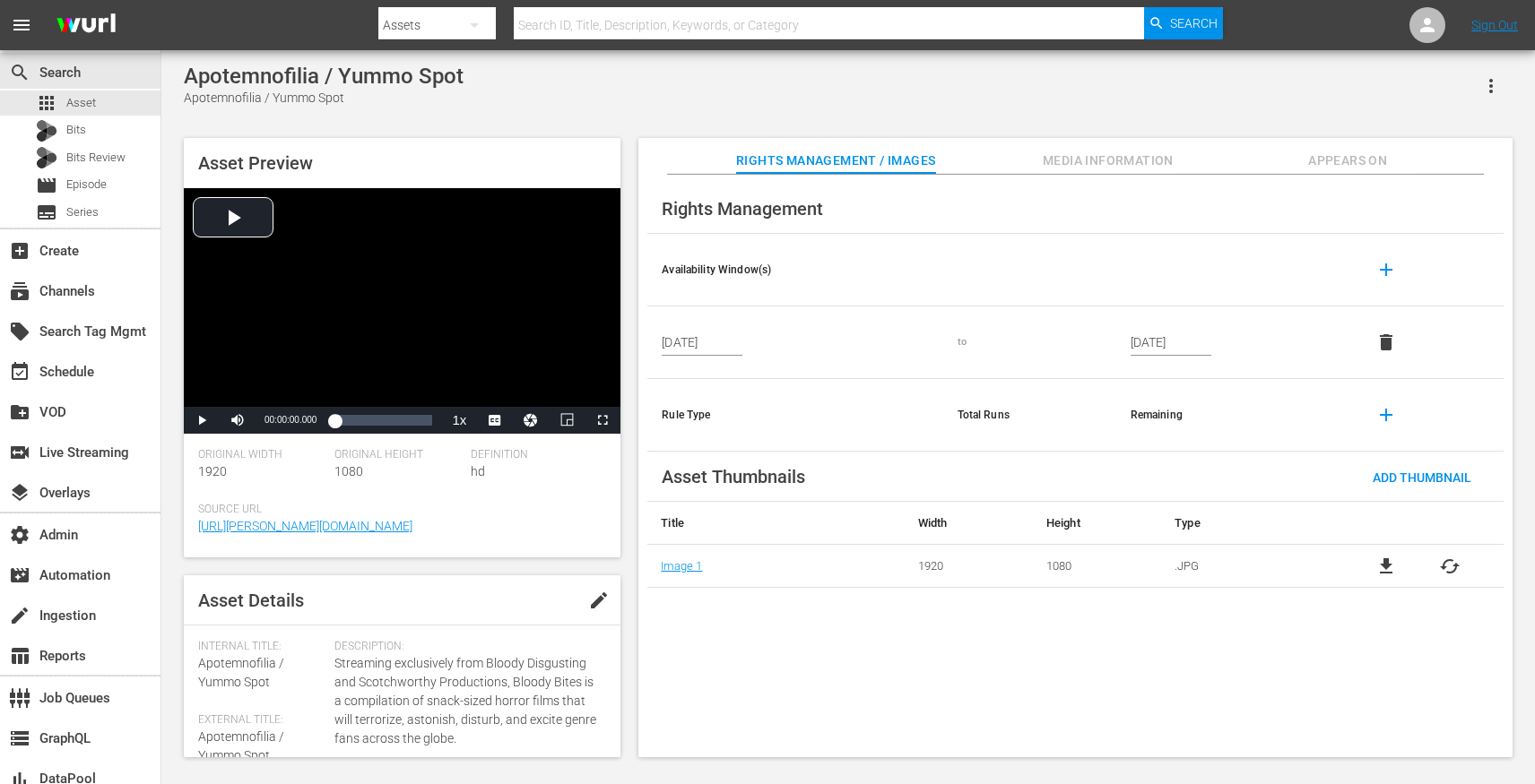
click at [848, 442] on th "Rule Type" at bounding box center [795, 415] width 295 height 73
click at [711, 348] on input "Sep 18, 2025" at bounding box center [701, 342] width 80 height 27
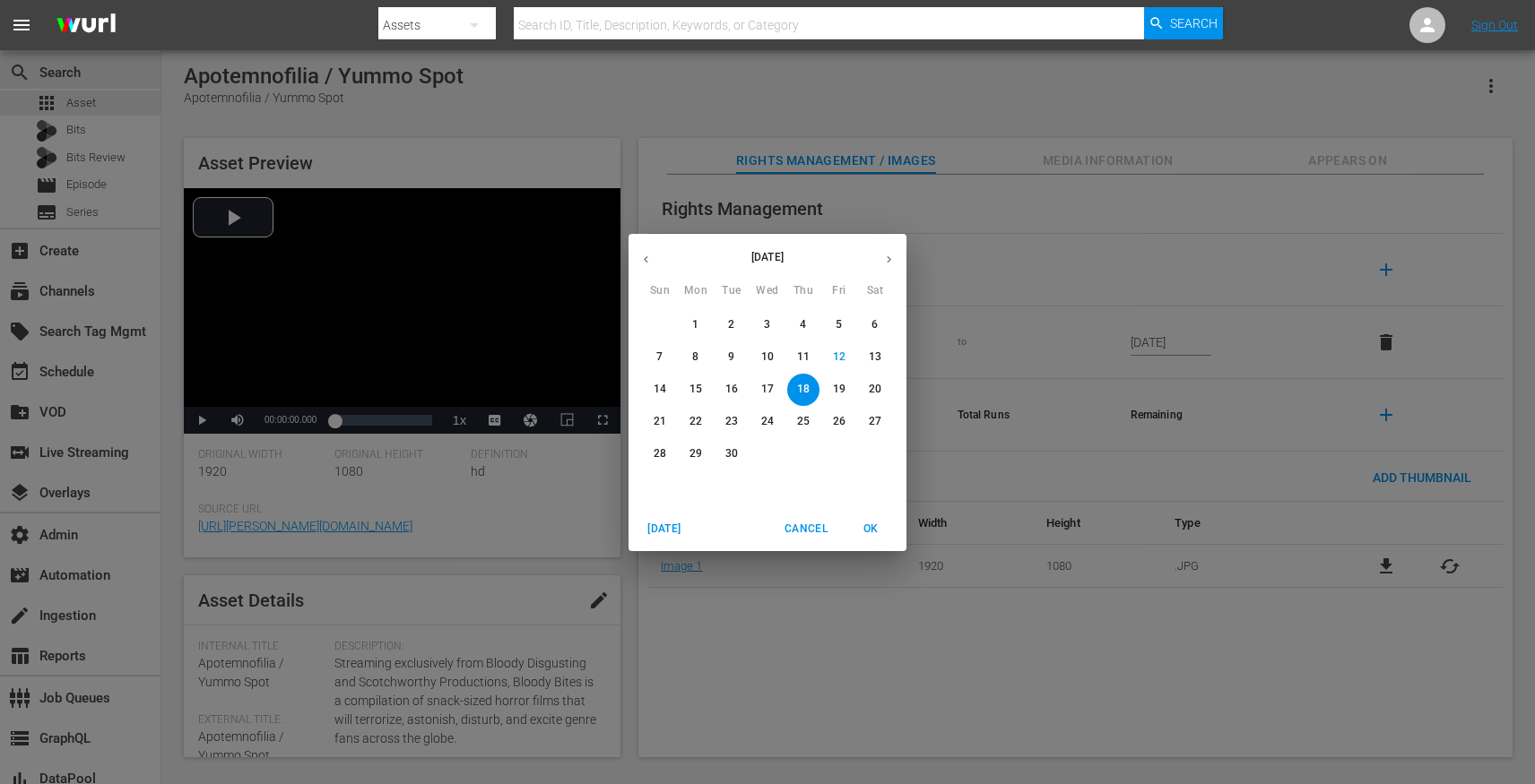
click at [822, 389] on div "19" at bounding box center [839, 389] width 36 height 32
type input "[DATE]"
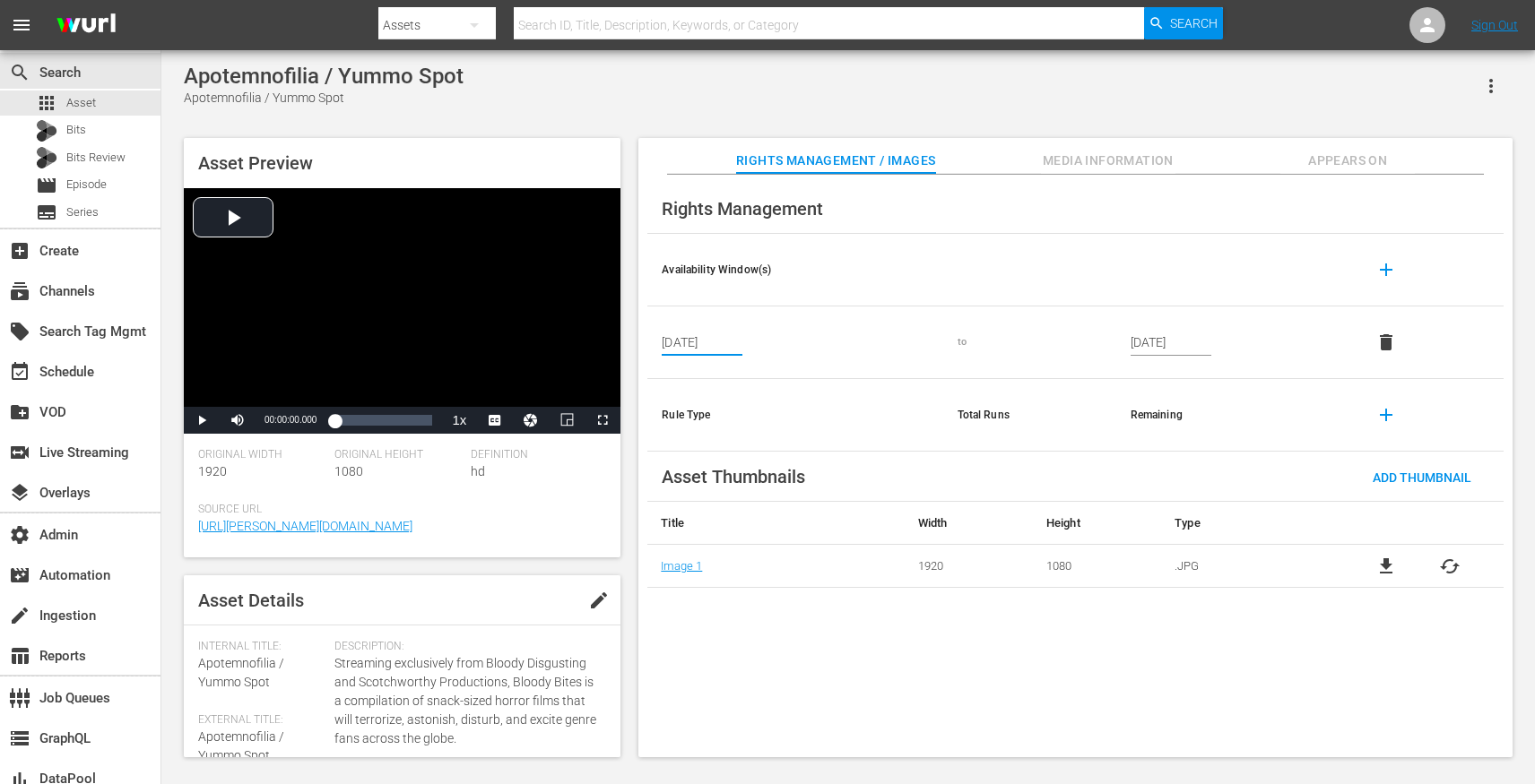
click at [822, 679] on div "Rights Management Availability Window(s) add Sep 19, 2025 to Sep 17, 2035 delet…" at bounding box center [1075, 466] width 874 height 584
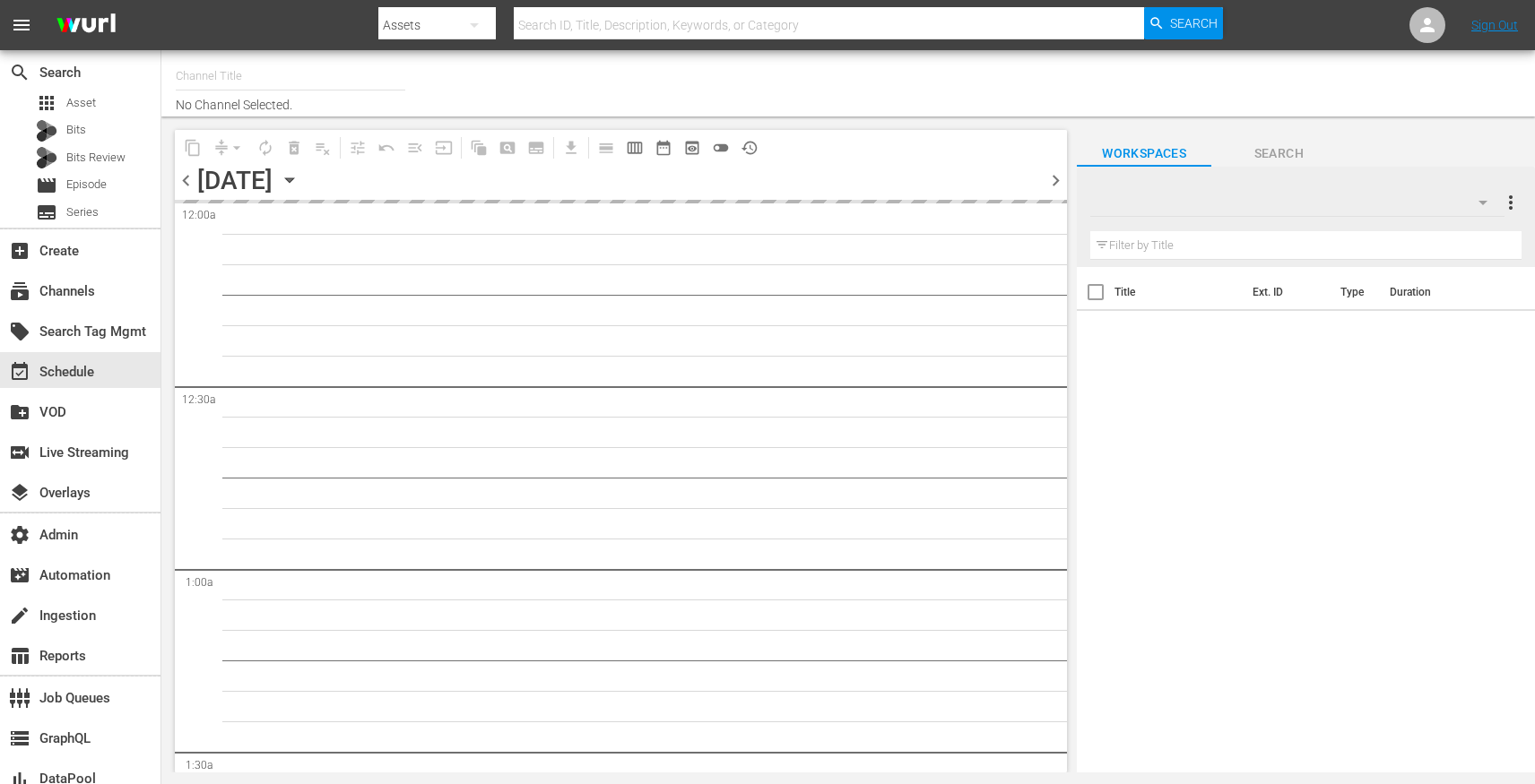
type input "Screambox TV (1845)"
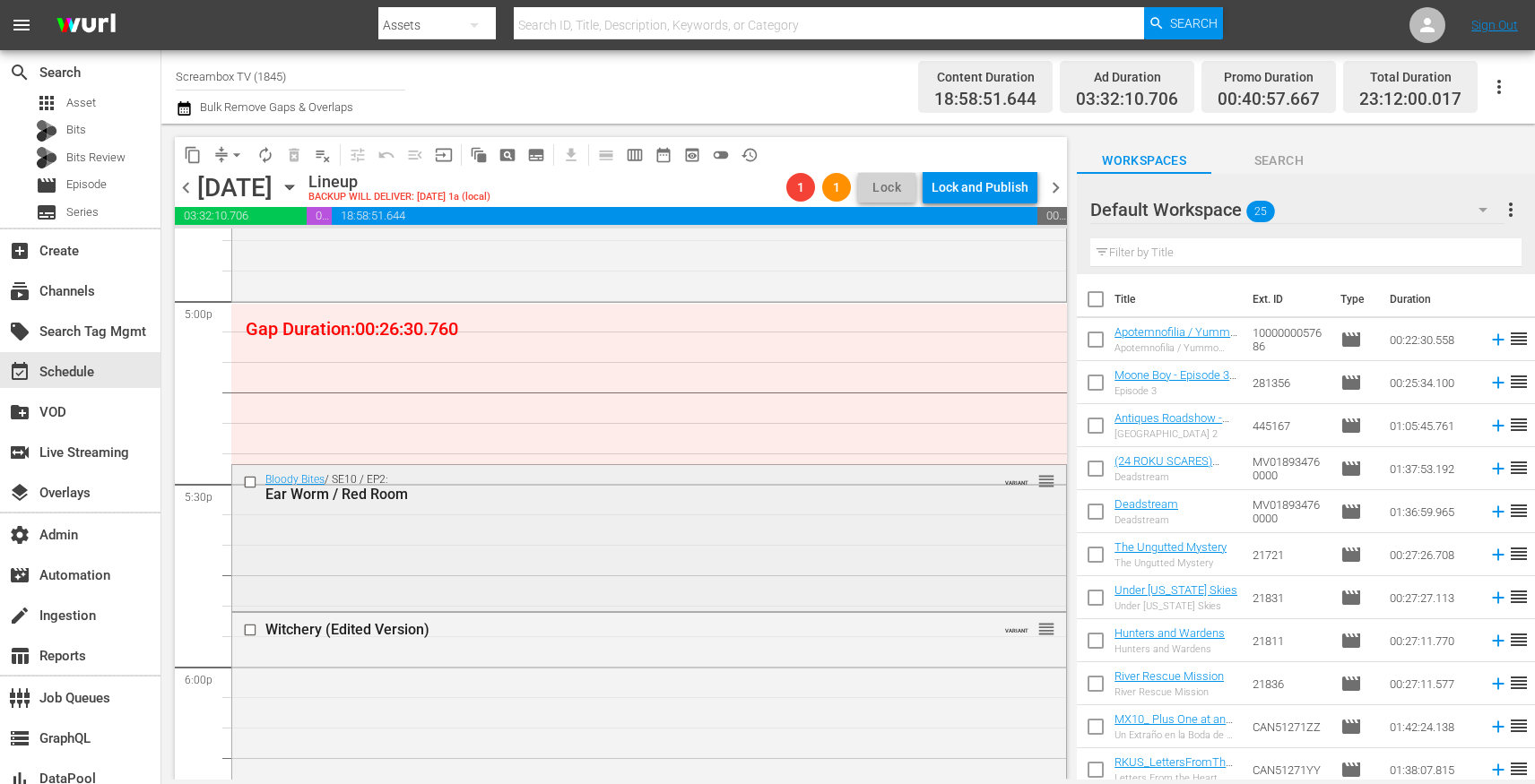
scroll to position [6142, 0]
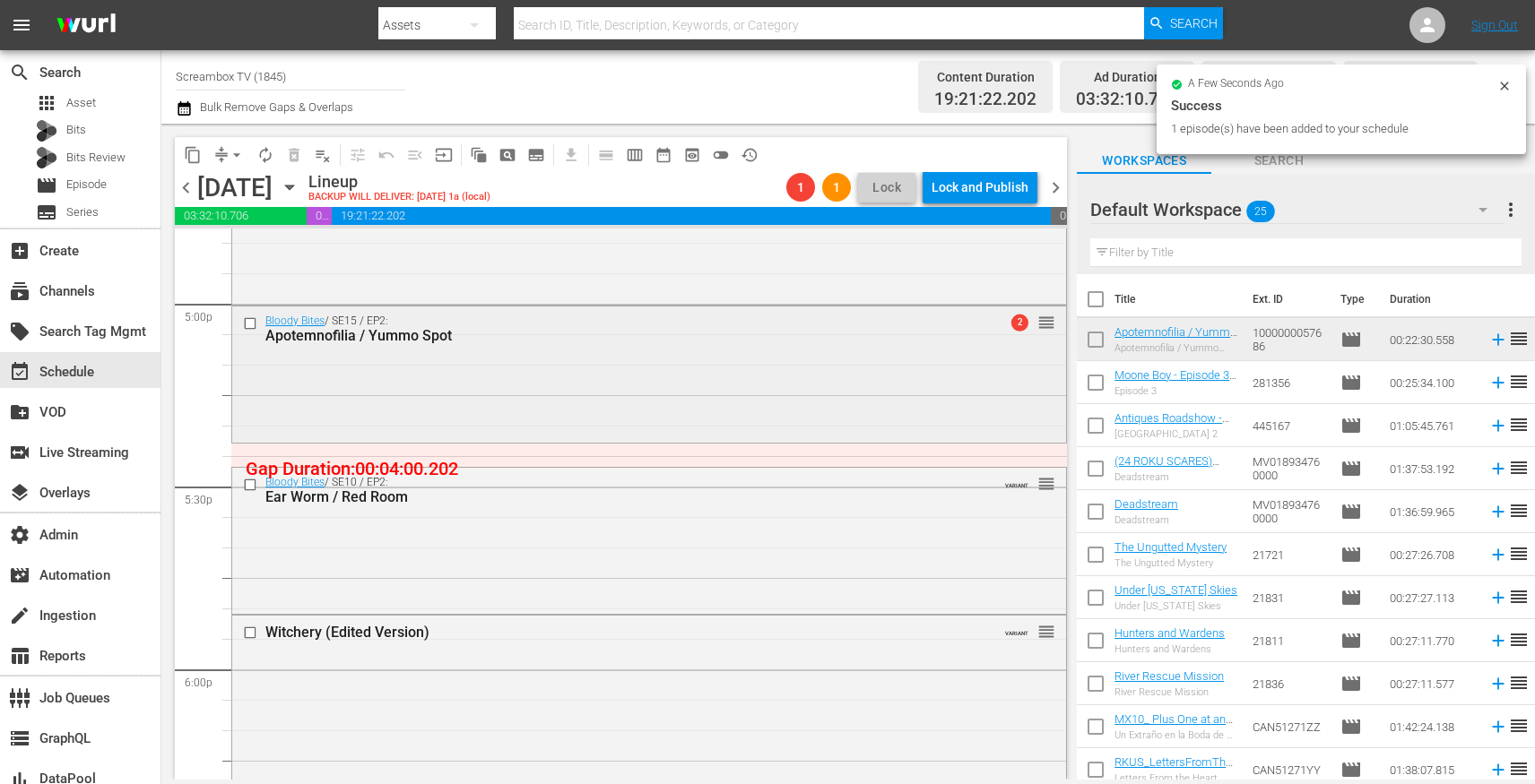
click at [711, 386] on div "Bloody Bites / SE15 / EP2: Apotemnofilia / Yummo Spot 2 reorder" at bounding box center [649, 372] width 834 height 132
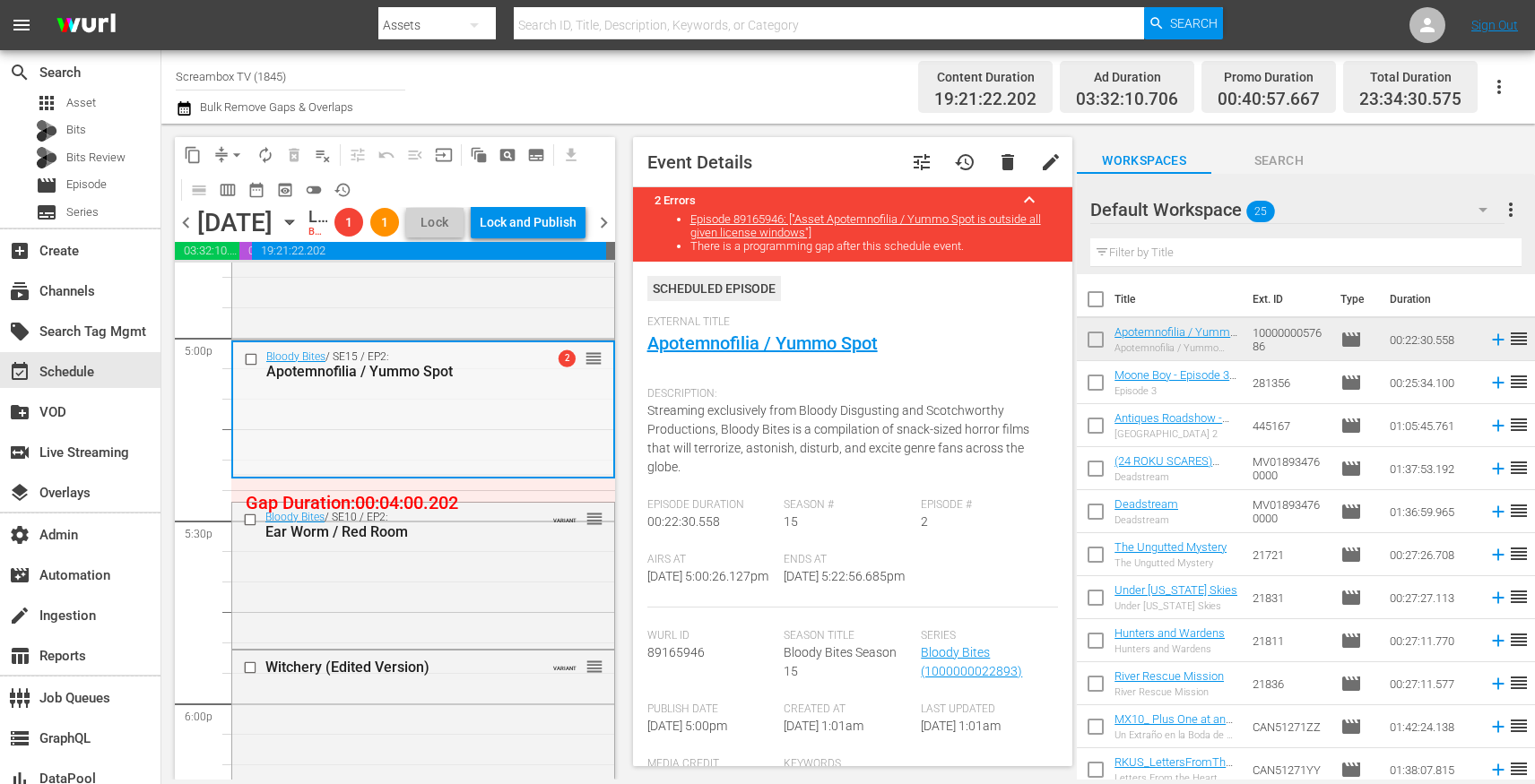
click at [459, 464] on div "Bloody Bites / SE15 / EP2: Apotemnofilia / Yummo Spot 2 reorder" at bounding box center [423, 408] width 380 height 132
drag, startPoint x: 486, startPoint y: 444, endPoint x: 487, endPoint y: 504, distance: 60.0
click at [487, 474] on div "Bloody Bites / SE15 / EP2: Apotemnofilia / Yummo Spot 2 reorder" at bounding box center [423, 408] width 380 height 132
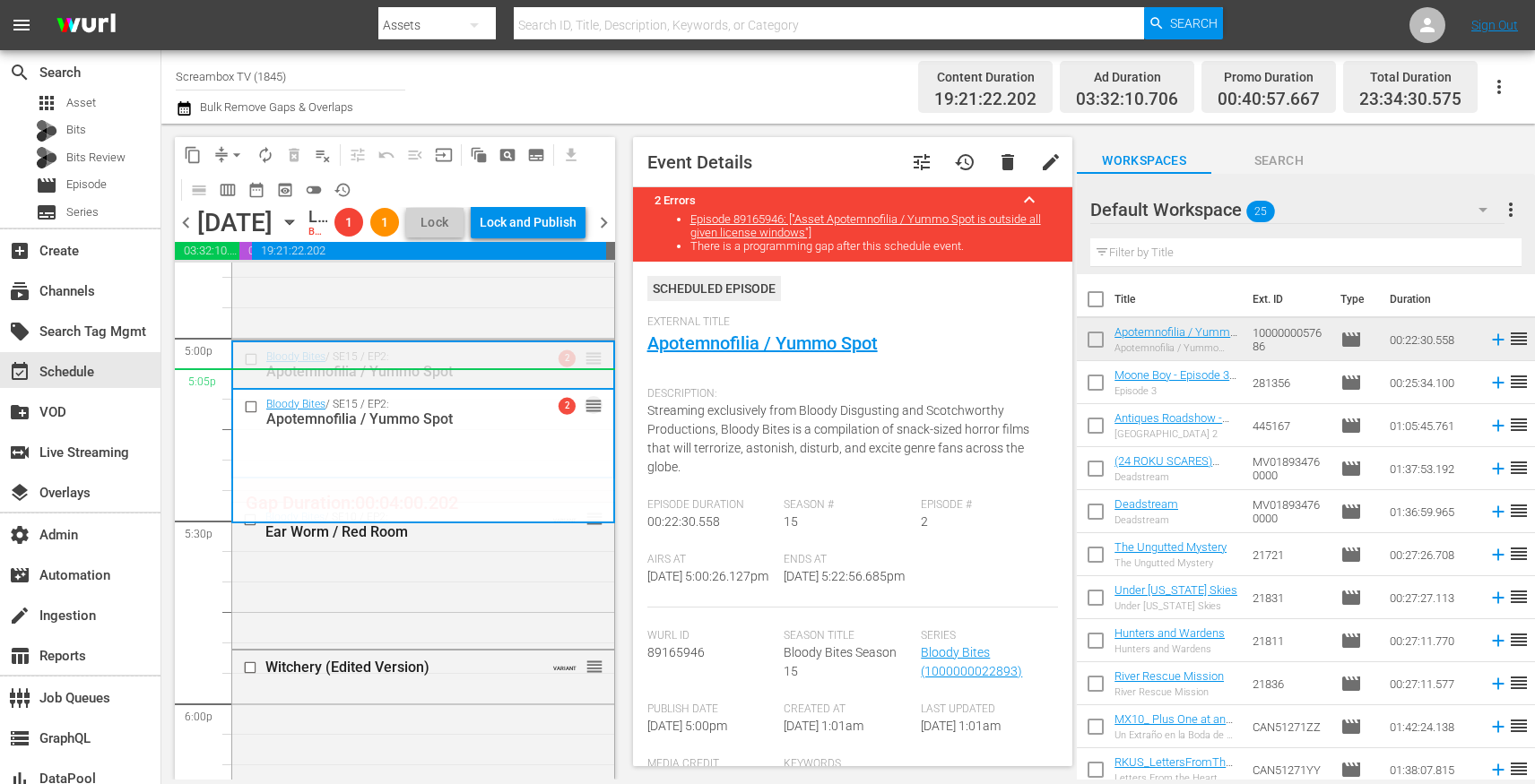
drag, startPoint x: 592, startPoint y: 416, endPoint x: 593, endPoint y: 441, distance: 25.0
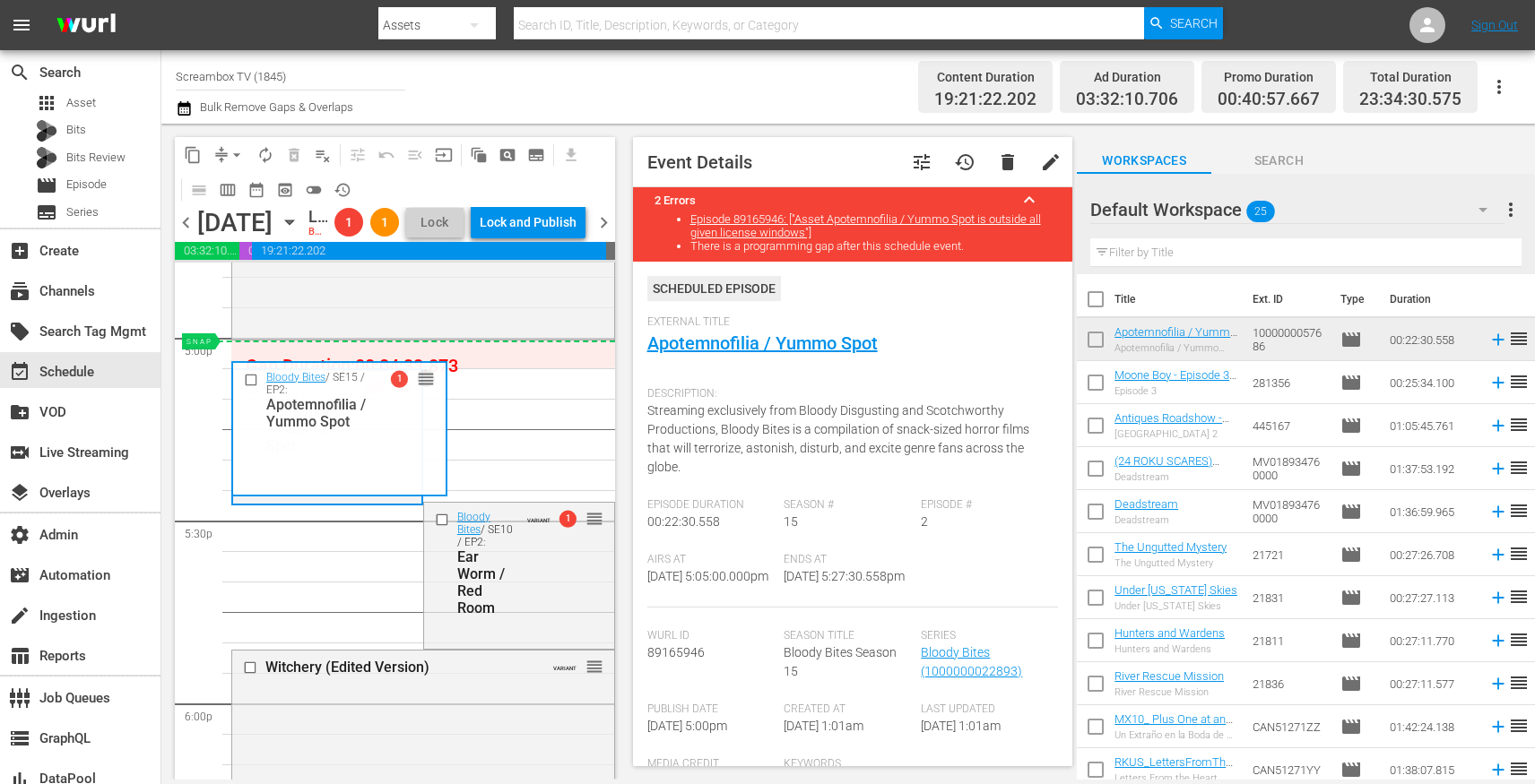
drag, startPoint x: 399, startPoint y: 441, endPoint x: 399, endPoint y: 415, distance: 26.0
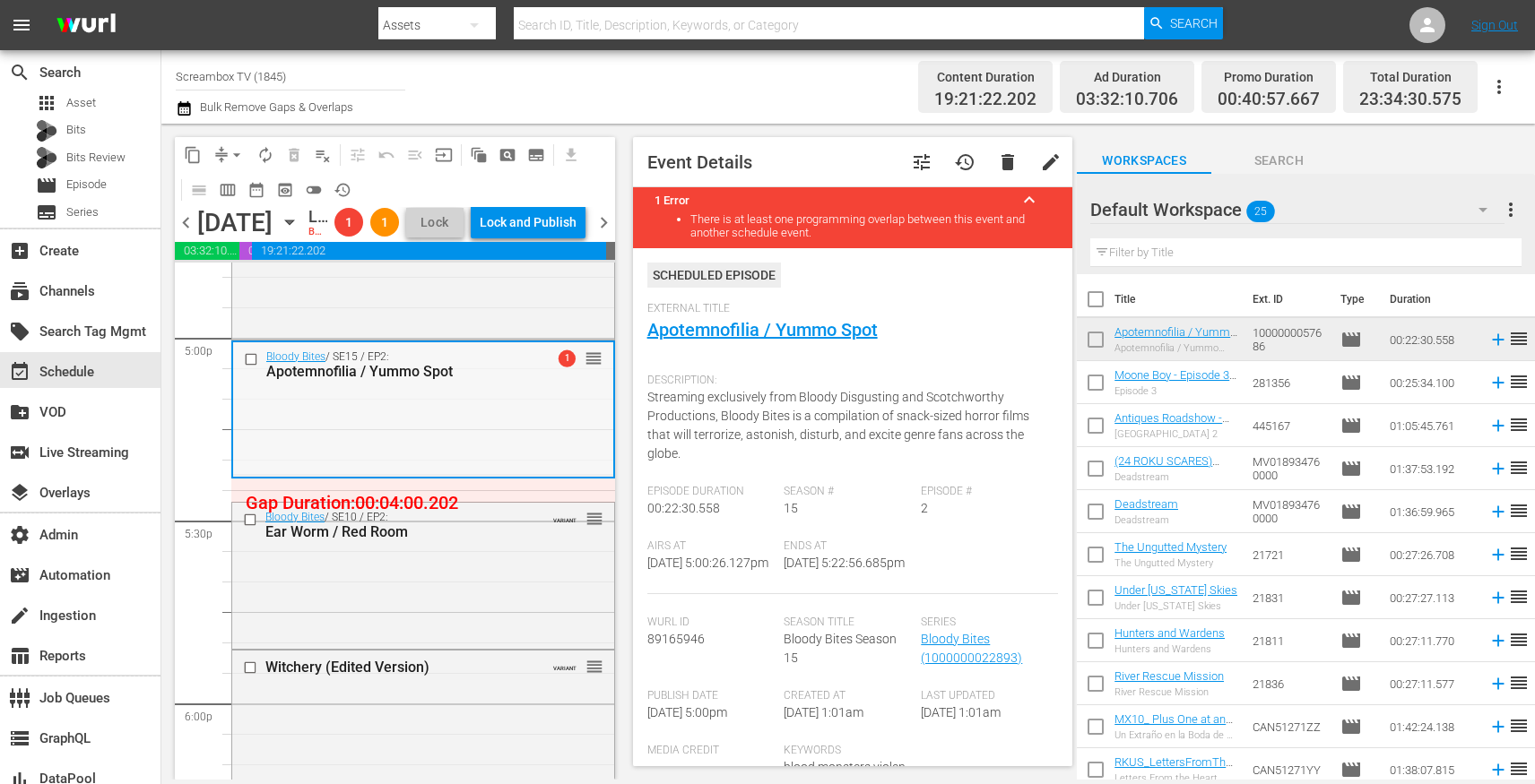
click at [450, 465] on div "Bloody Bites / SE15 / EP2: Apotemnofilia / Yummo Spot 1 reorder" at bounding box center [423, 408] width 380 height 132
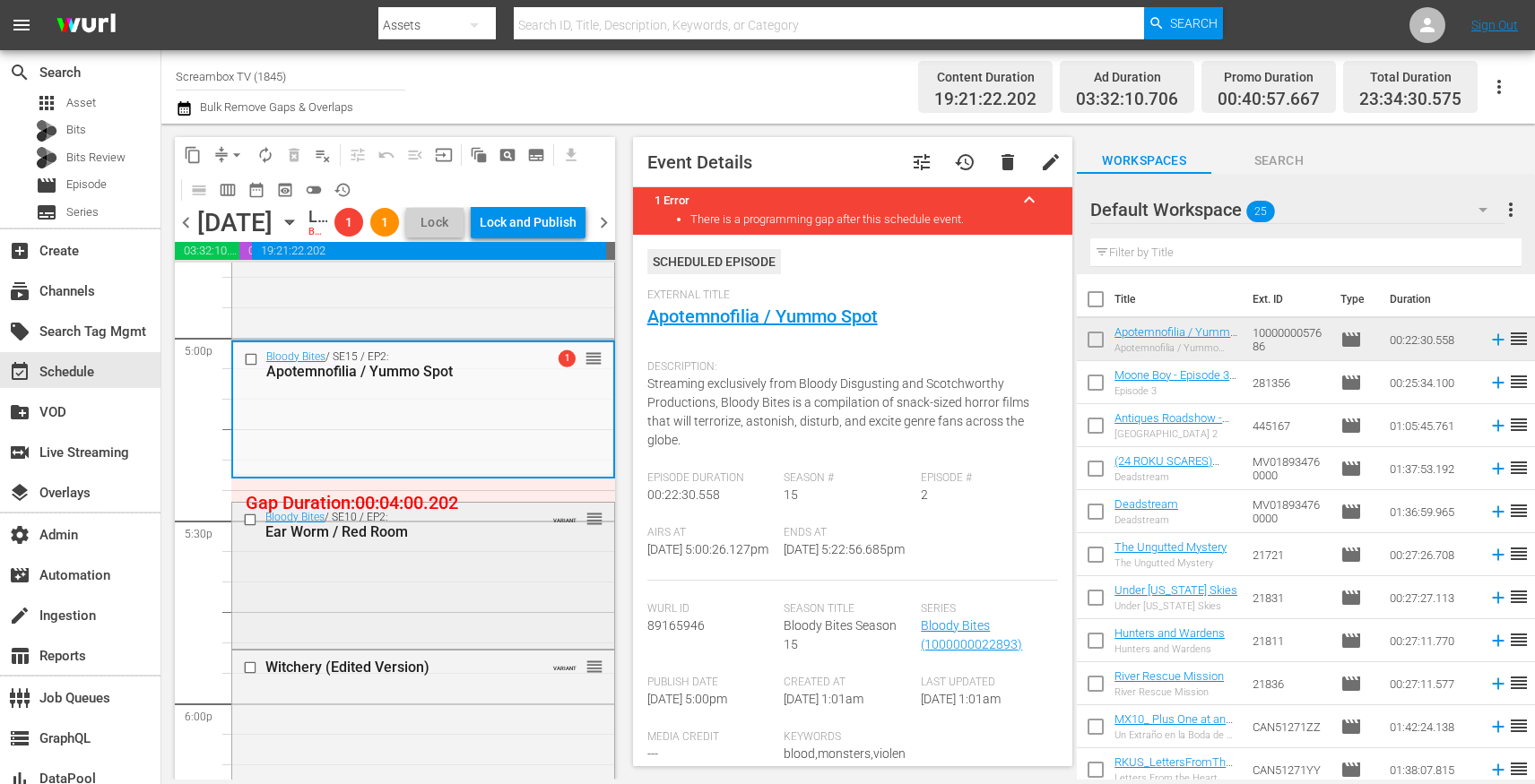
click at [427, 611] on div "Bloody Bites / SE10 / EP2: Ear Worm / Red Room VARIANT reorder" at bounding box center [423, 574] width 382 height 142
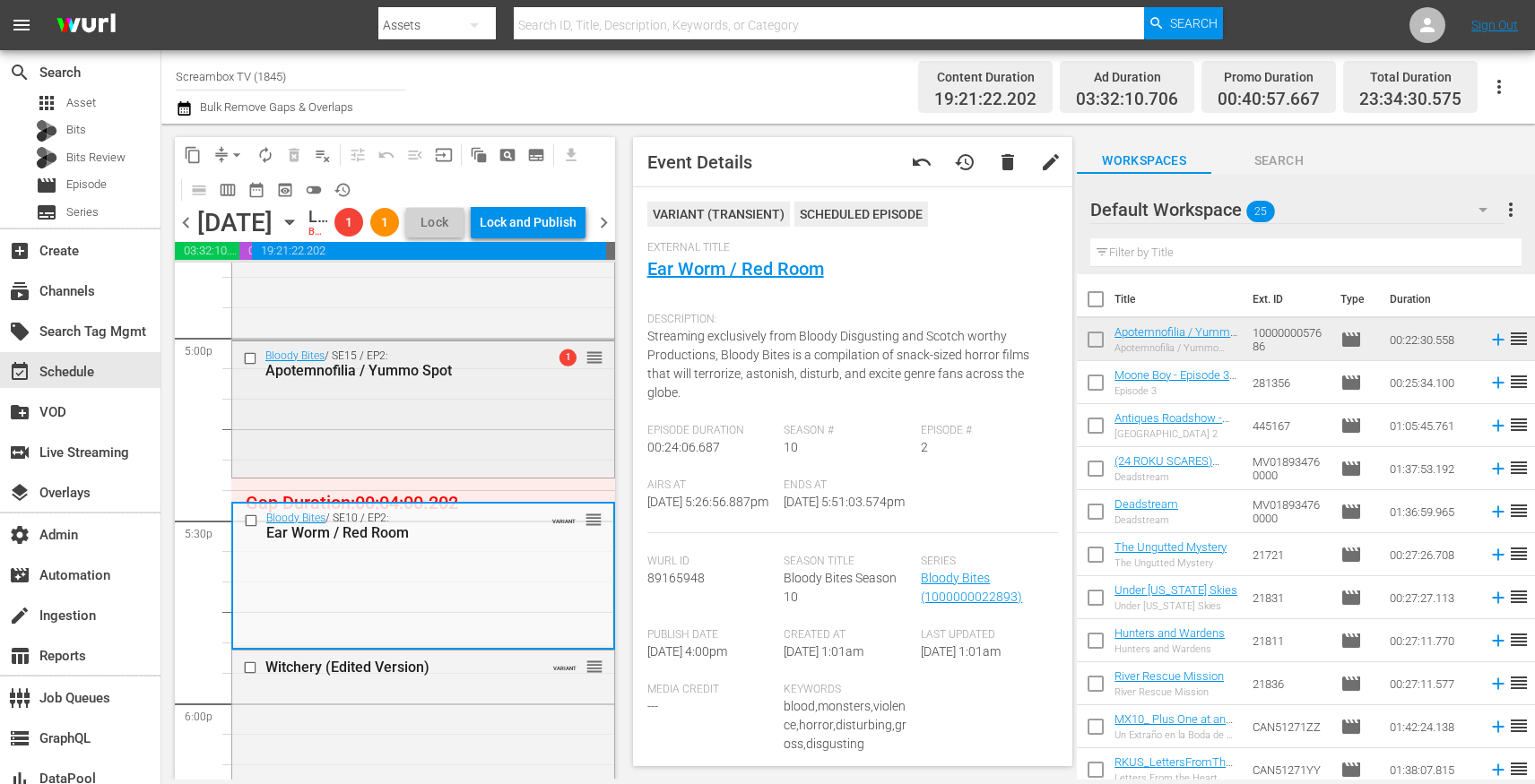
click at [445, 473] on div "Bloody Bites / SE15 / EP2: Apotemnofilia / Yummo Spot 1 reorder" at bounding box center [423, 407] width 382 height 132
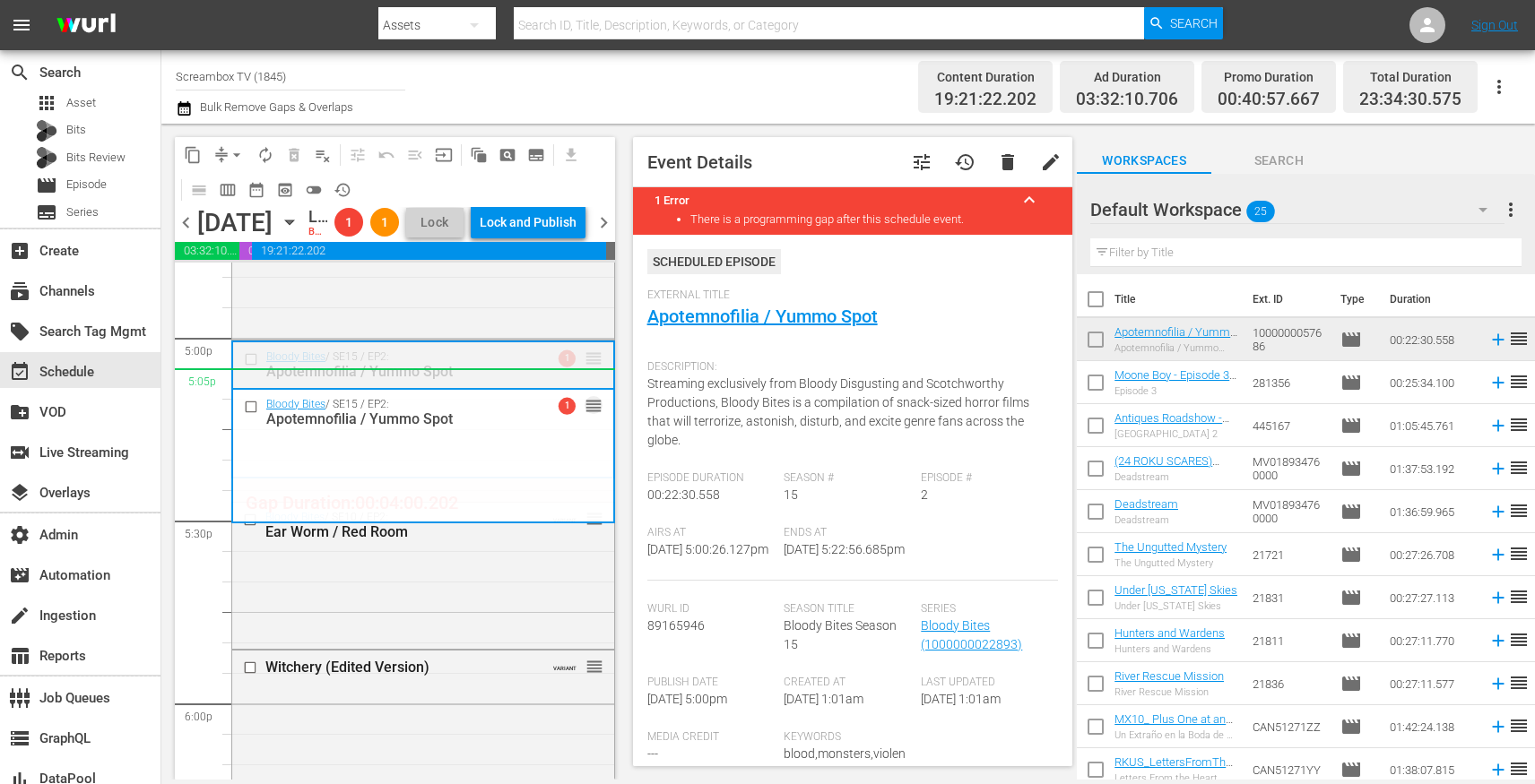
drag, startPoint x: 599, startPoint y: 414, endPoint x: 598, endPoint y: 433, distance: 19.0
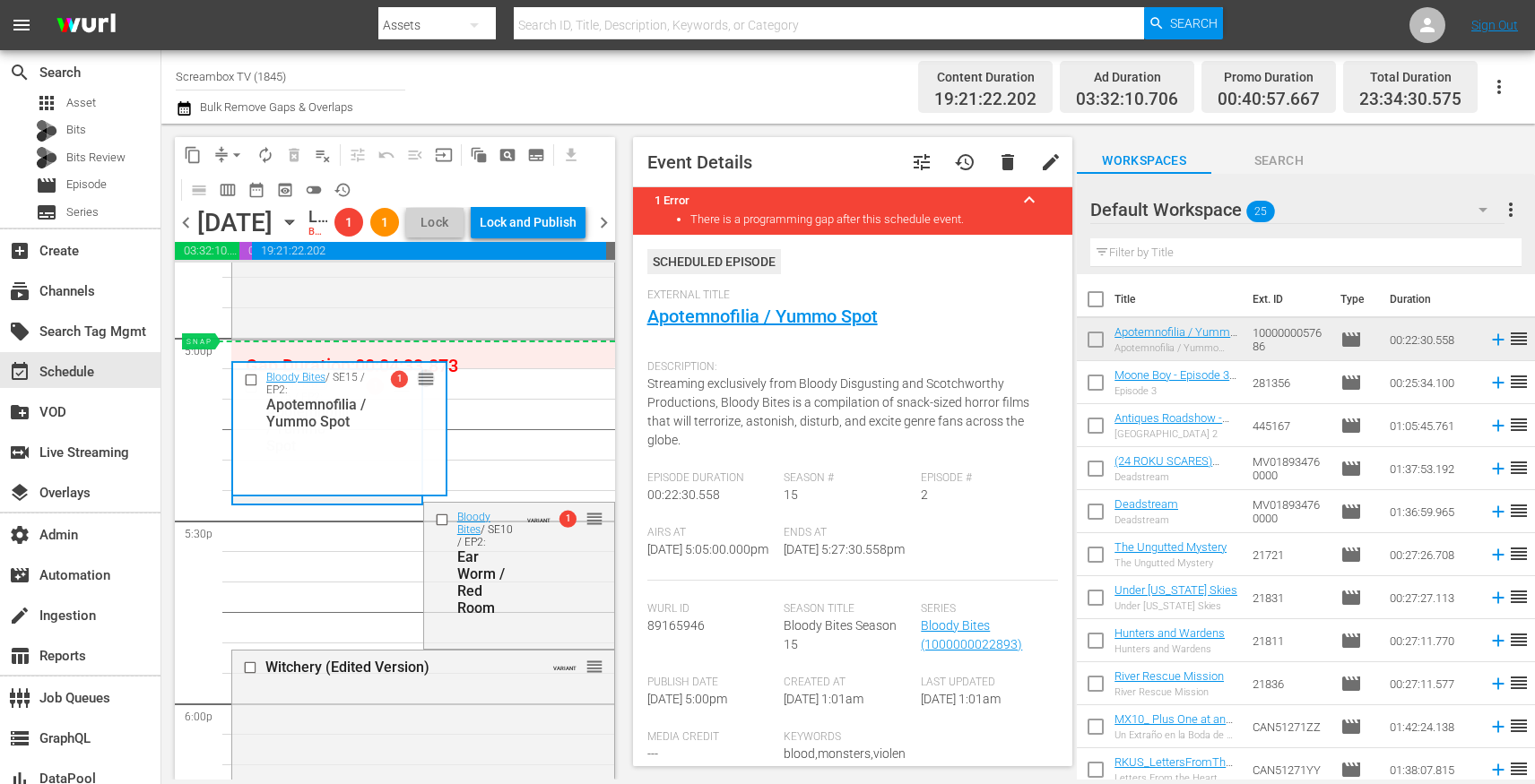
drag, startPoint x: 399, startPoint y: 445, endPoint x: 398, endPoint y: 411, distance: 34.0
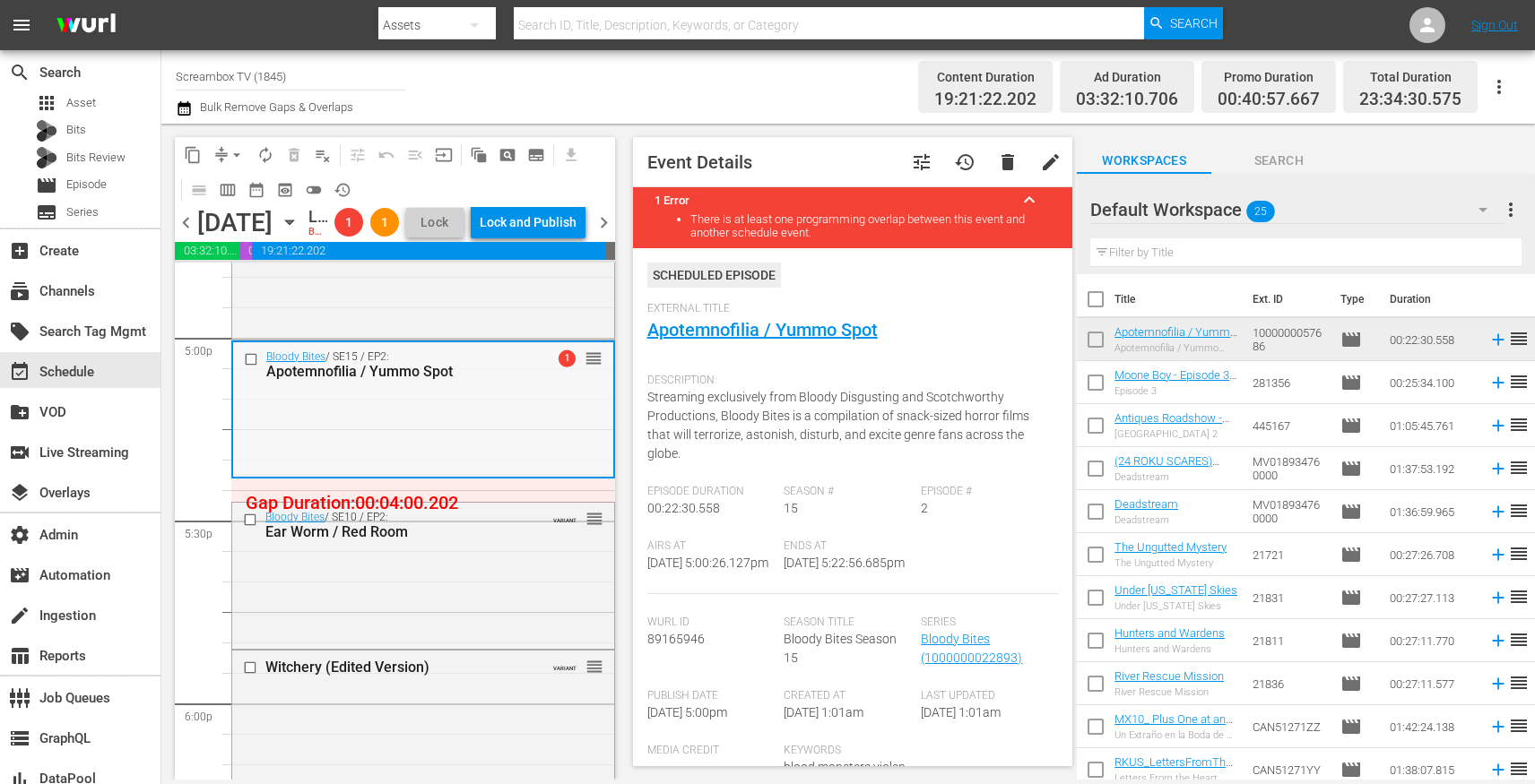
click at [597, 368] on span "reorder" at bounding box center [593, 358] width 18 height 19
click at [1001, 170] on span "delete" at bounding box center [1007, 161] width 21 height 21
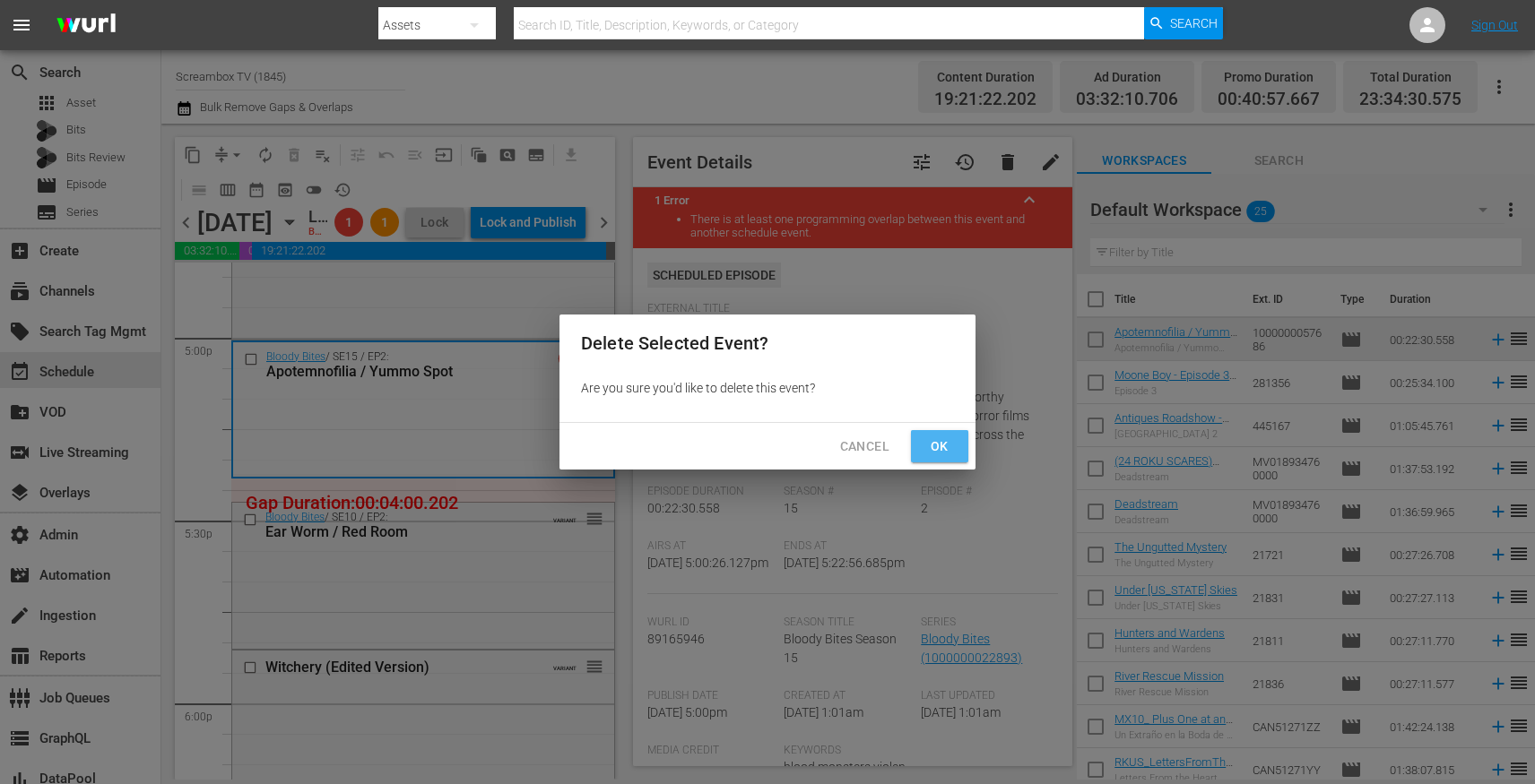
click at [920, 448] on button "Ok" at bounding box center [939, 446] width 57 height 33
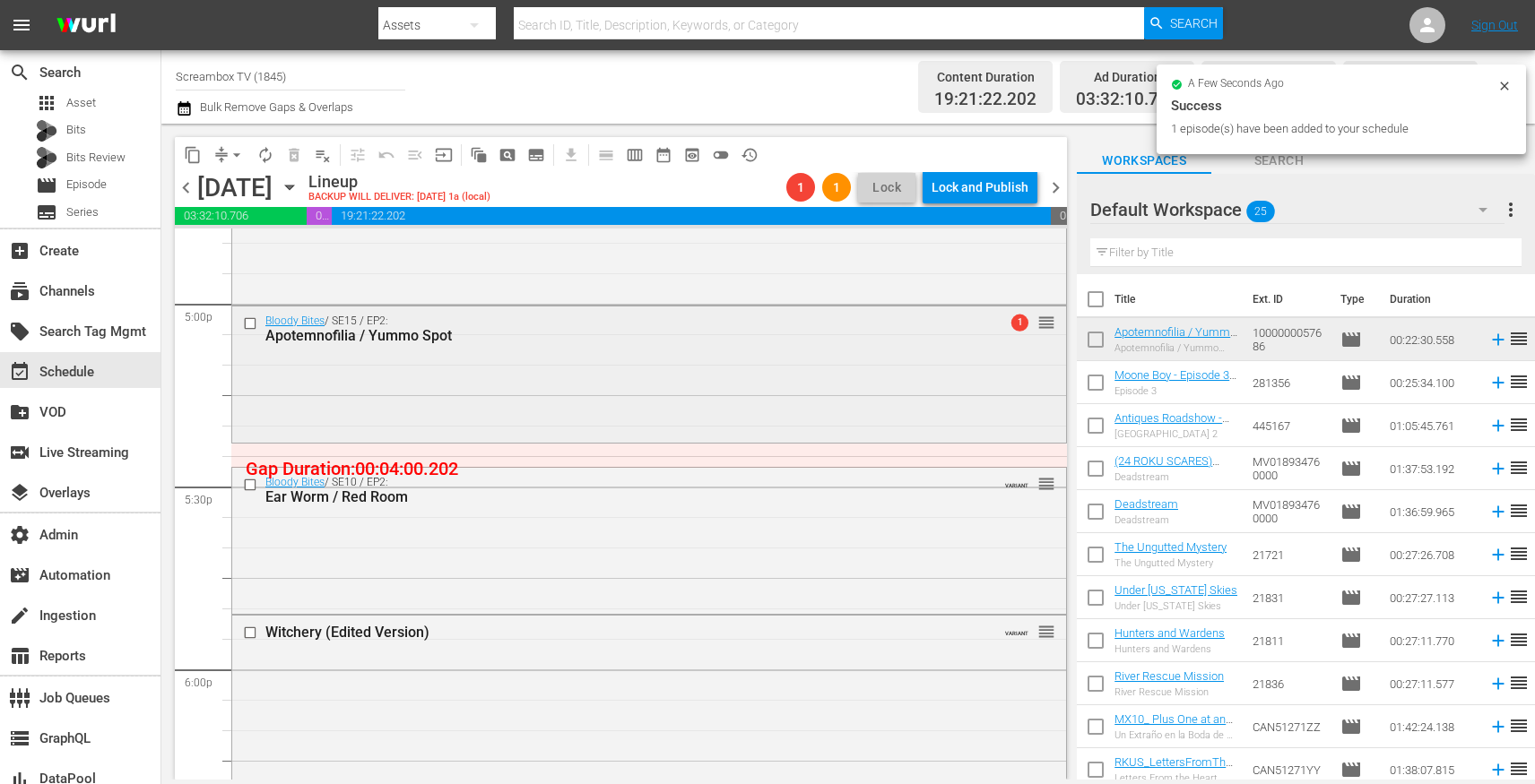
click at [842, 352] on div "Bloody Bites / SE15 / EP2: Apotemnofilia / Yummo Spot 1 reorder" at bounding box center [649, 372] width 834 height 132
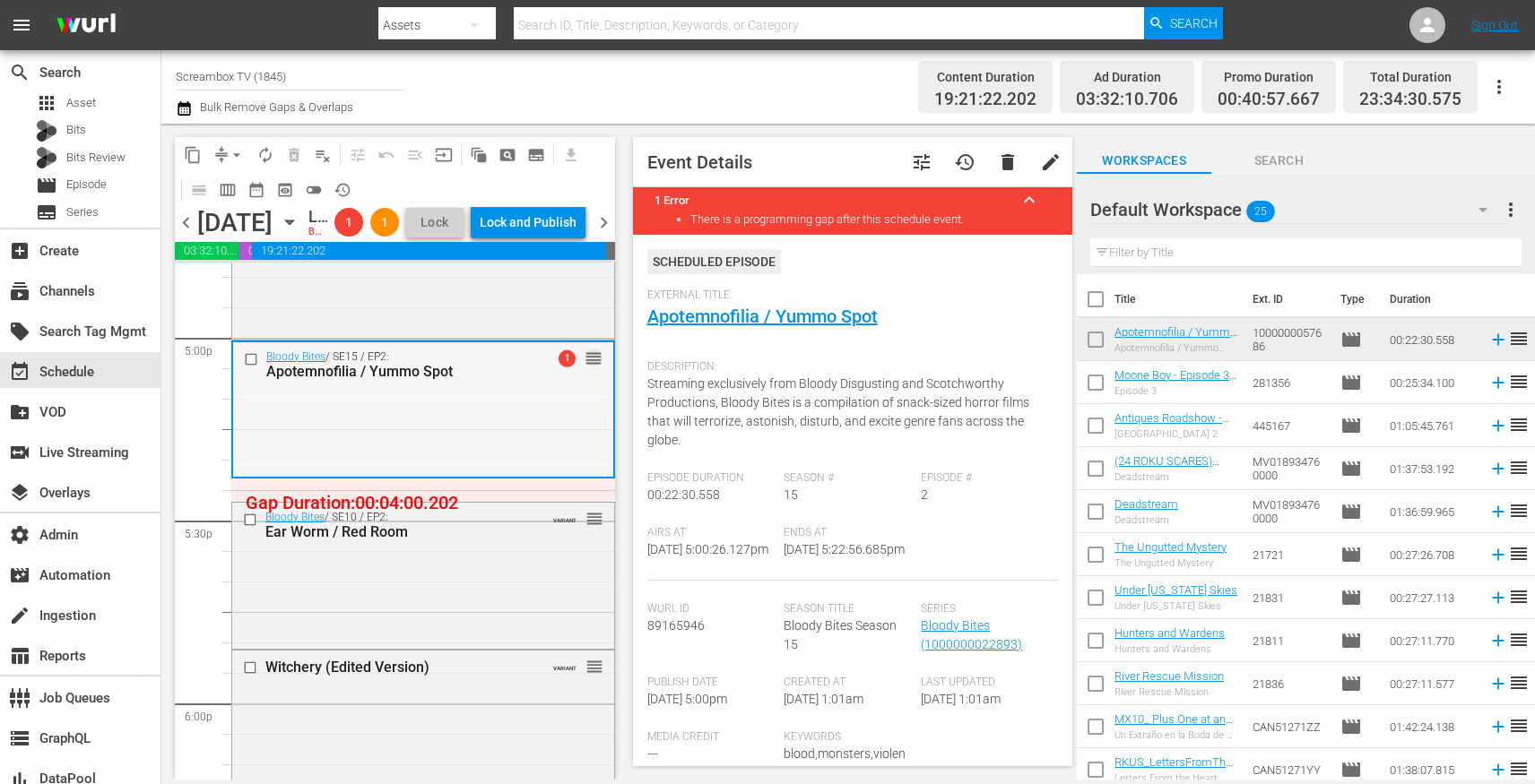
click at [594, 368] on span "reorder" at bounding box center [593, 358] width 18 height 19
click at [998, 172] on span "delete" at bounding box center [1007, 161] width 21 height 21
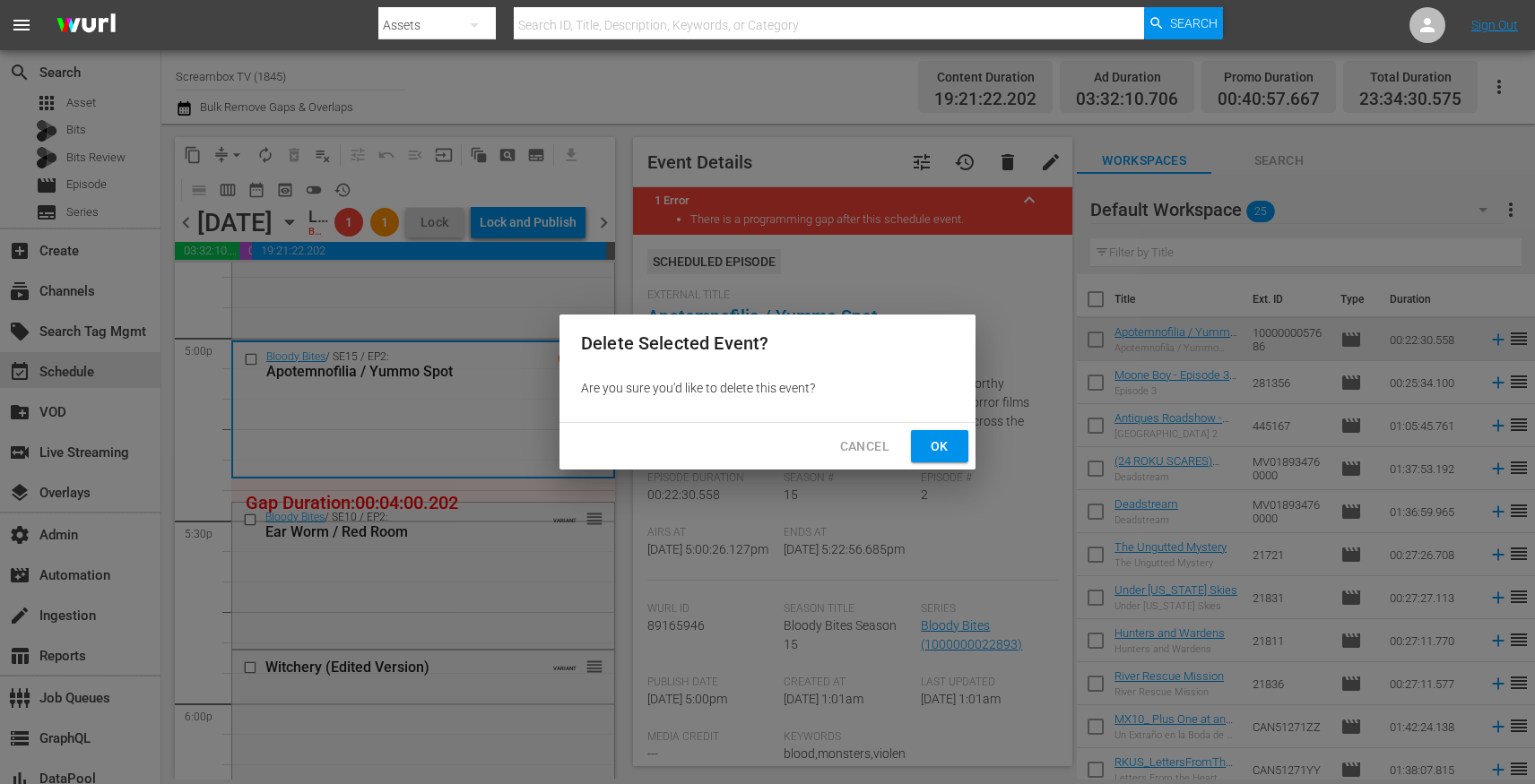
click at [954, 443] on button "Ok" at bounding box center [939, 446] width 57 height 33
